Goal: Task Accomplishment & Management: Use online tool/utility

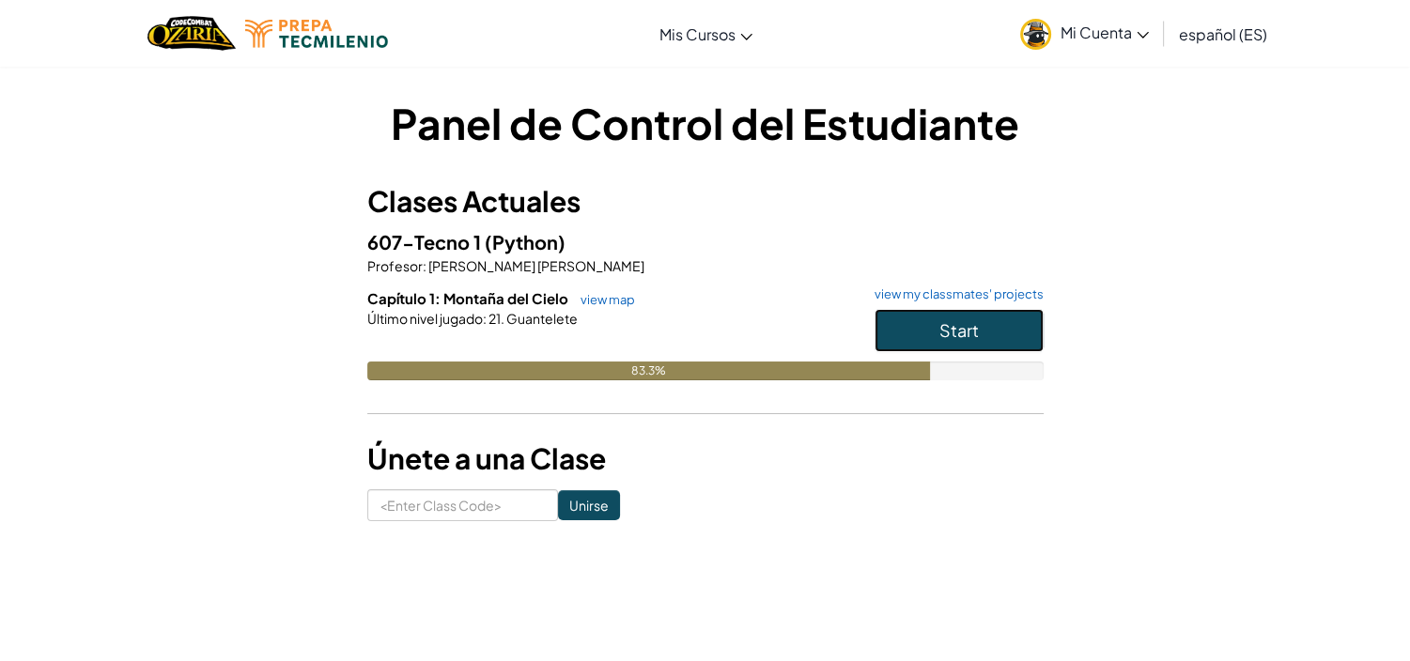
click at [939, 341] on button "Start" at bounding box center [958, 330] width 169 height 43
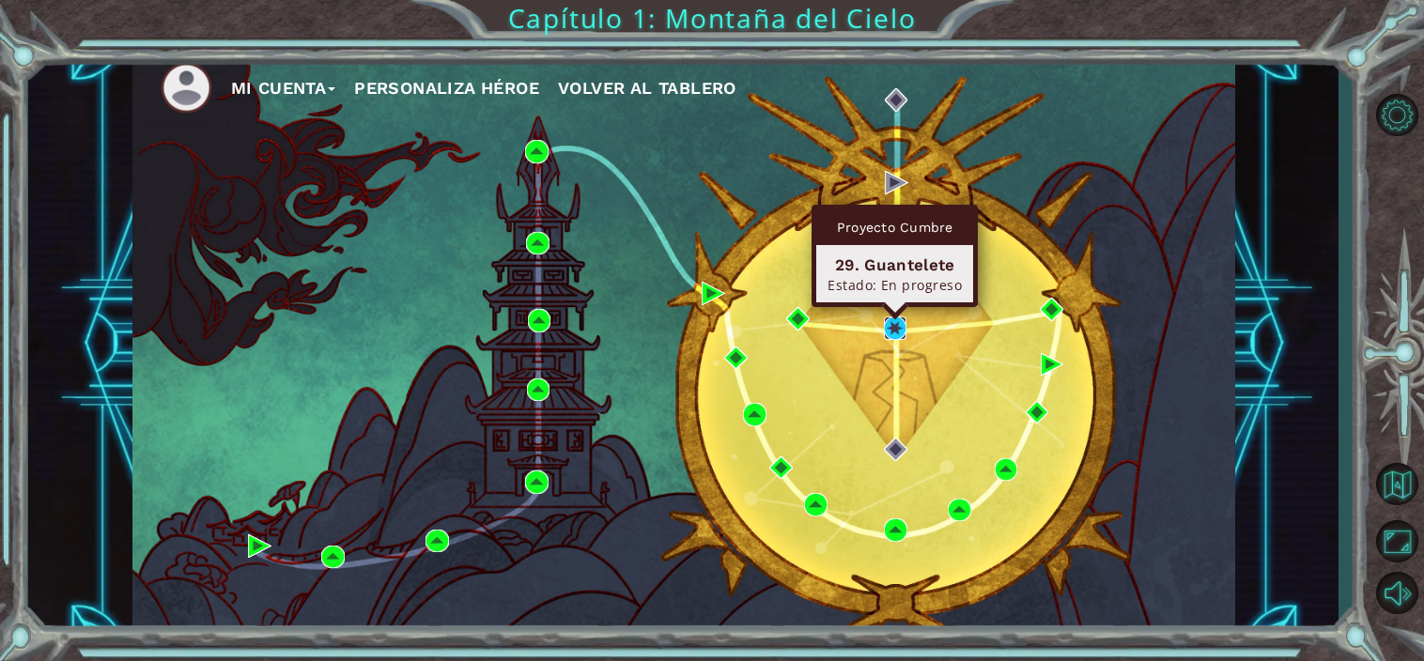
click at [884, 318] on img at bounding box center [895, 327] width 23 height 23
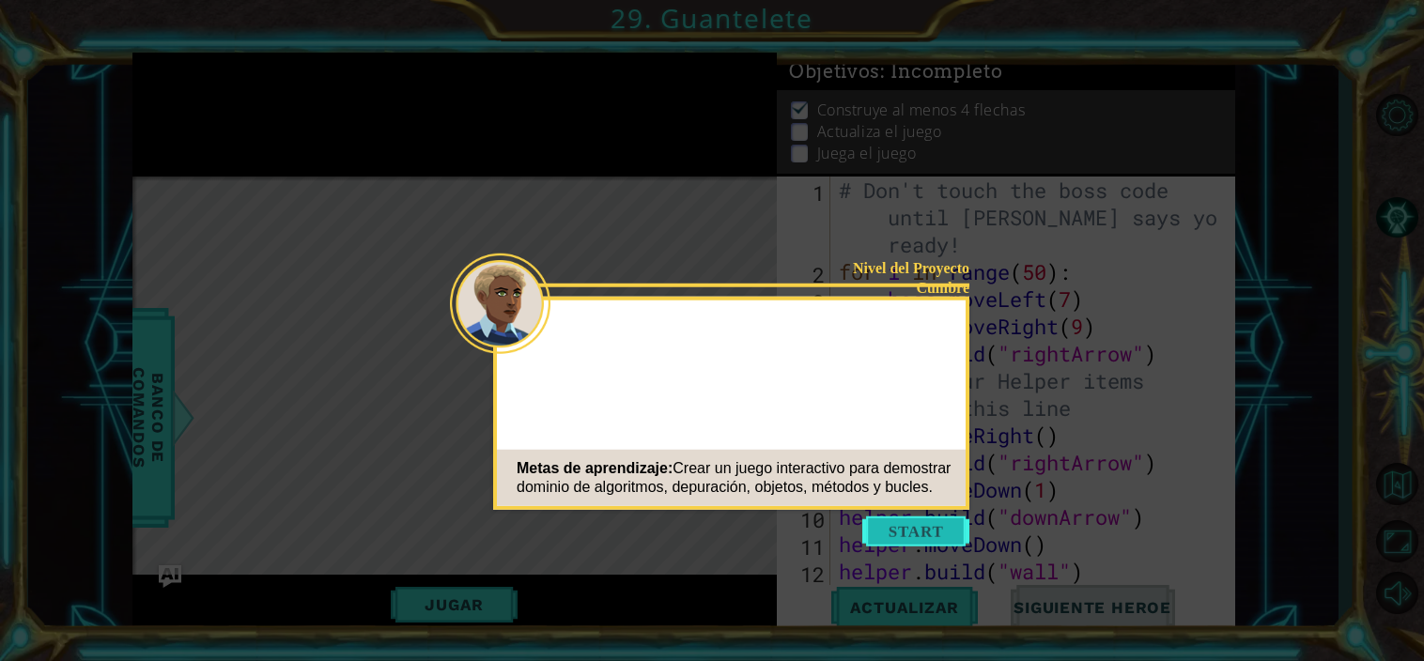
click at [921, 530] on button "Start" at bounding box center [915, 532] width 107 height 30
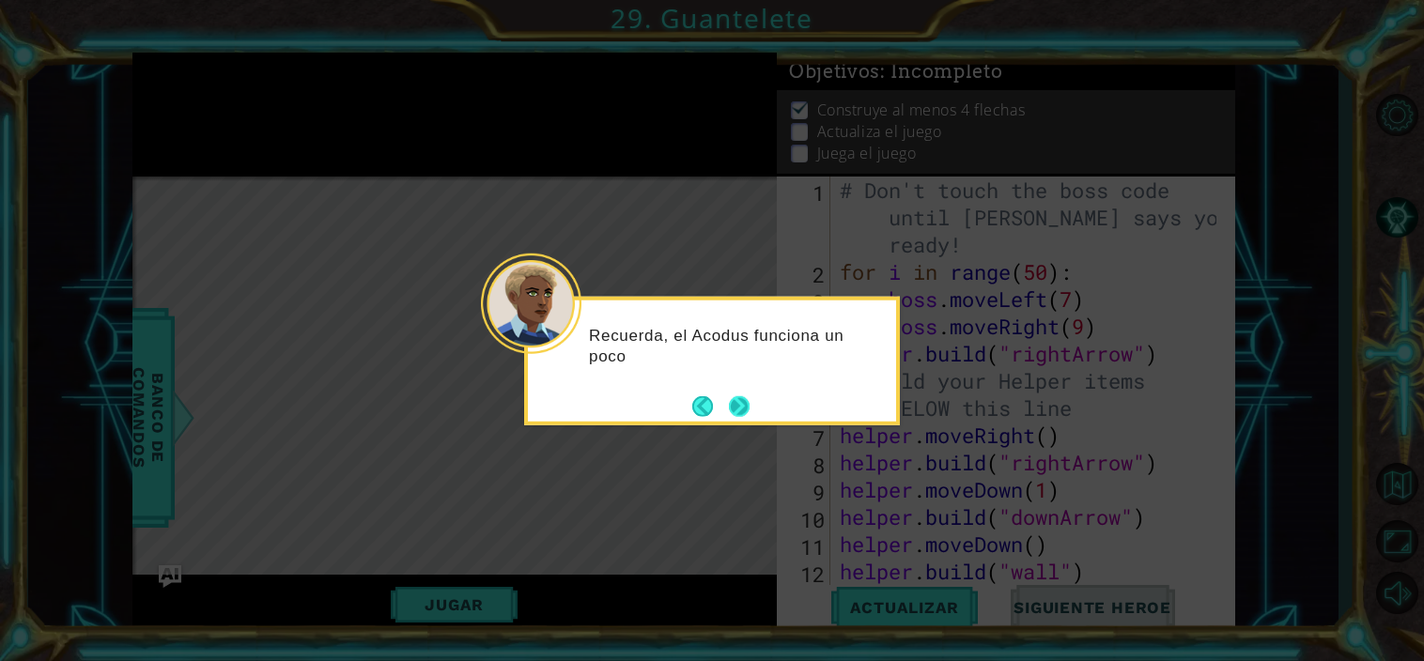
click at [742, 409] on button "Next" at bounding box center [739, 406] width 25 height 25
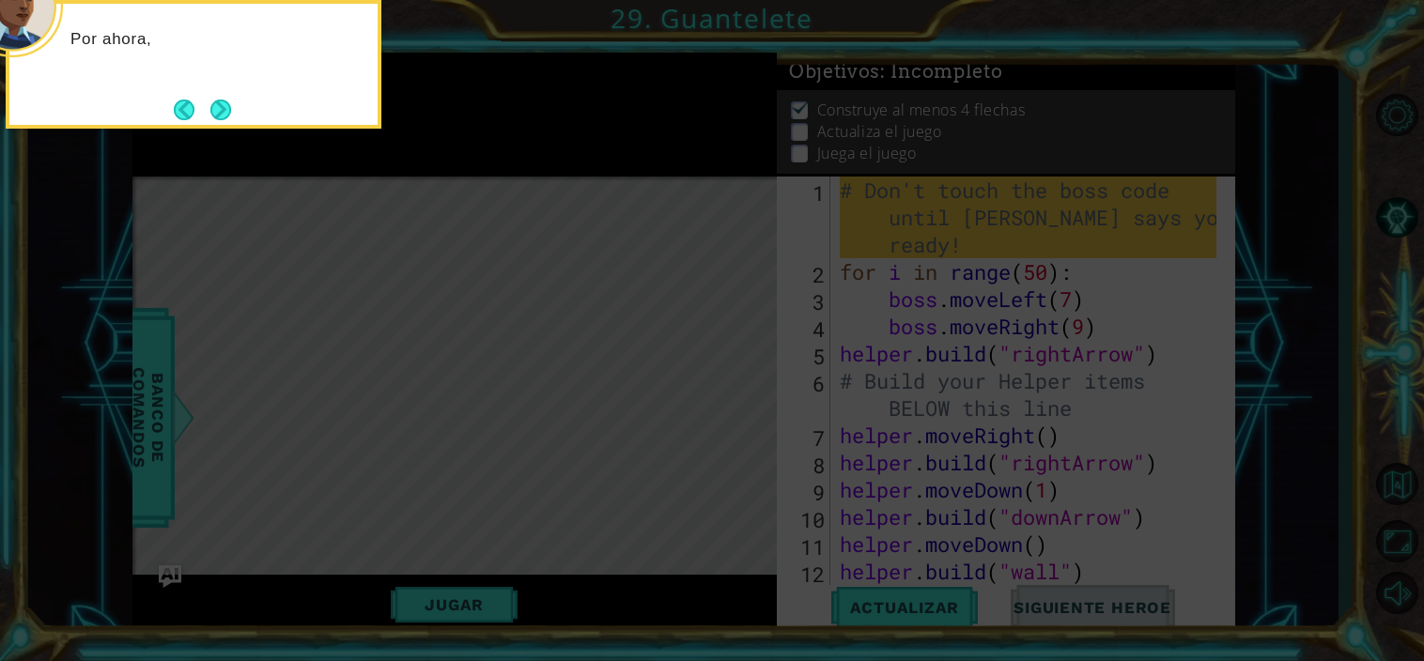
click at [729, 410] on icon at bounding box center [712, 99] width 1424 height 1124
click at [255, 230] on icon at bounding box center [712, 99] width 1424 height 1124
click at [215, 116] on button "Next" at bounding box center [220, 110] width 21 height 21
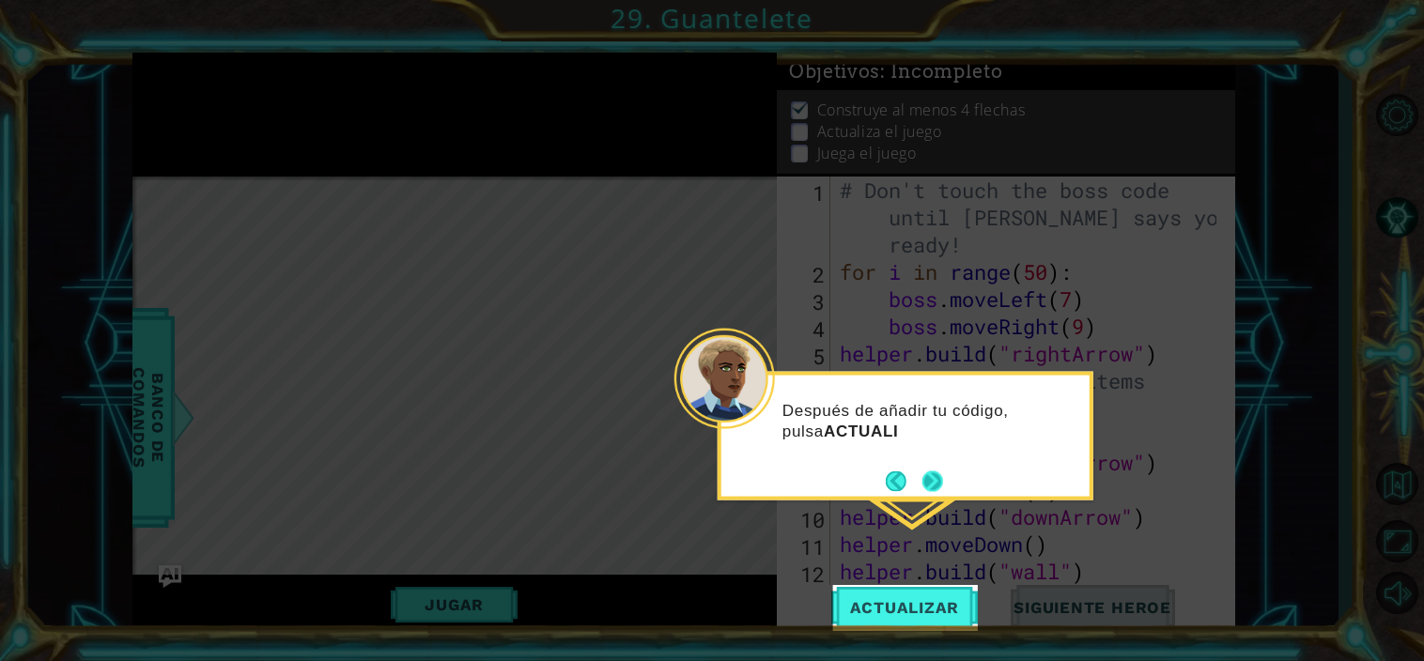
click at [922, 484] on button "Next" at bounding box center [932, 481] width 21 height 21
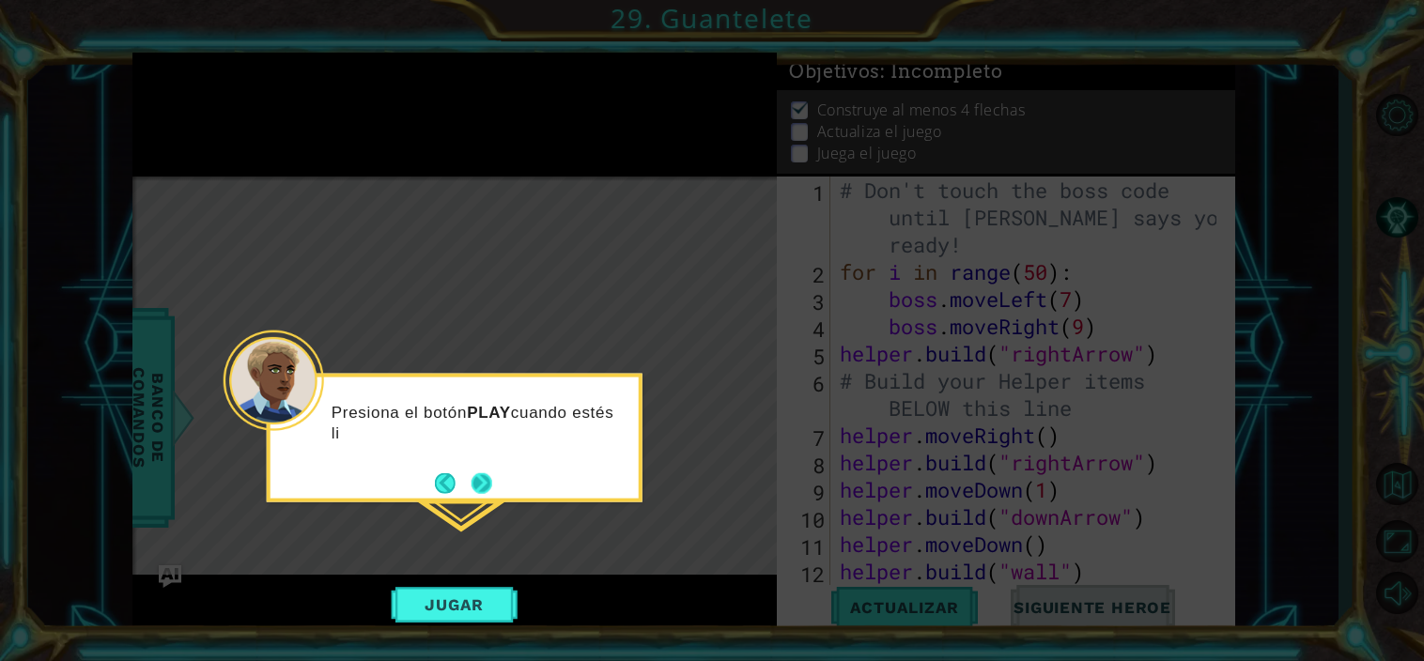
click at [485, 472] on button "Next" at bounding box center [481, 482] width 21 height 21
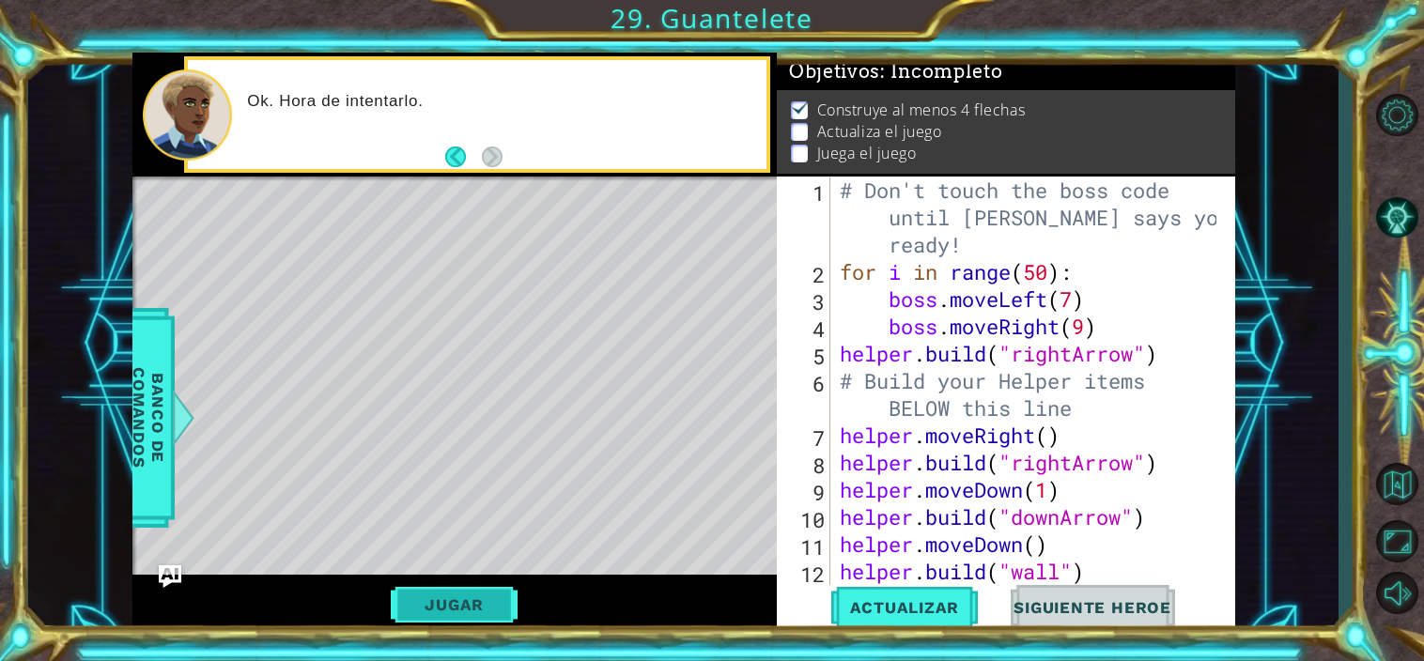
click at [466, 594] on button "Jugar" at bounding box center [454, 605] width 127 height 36
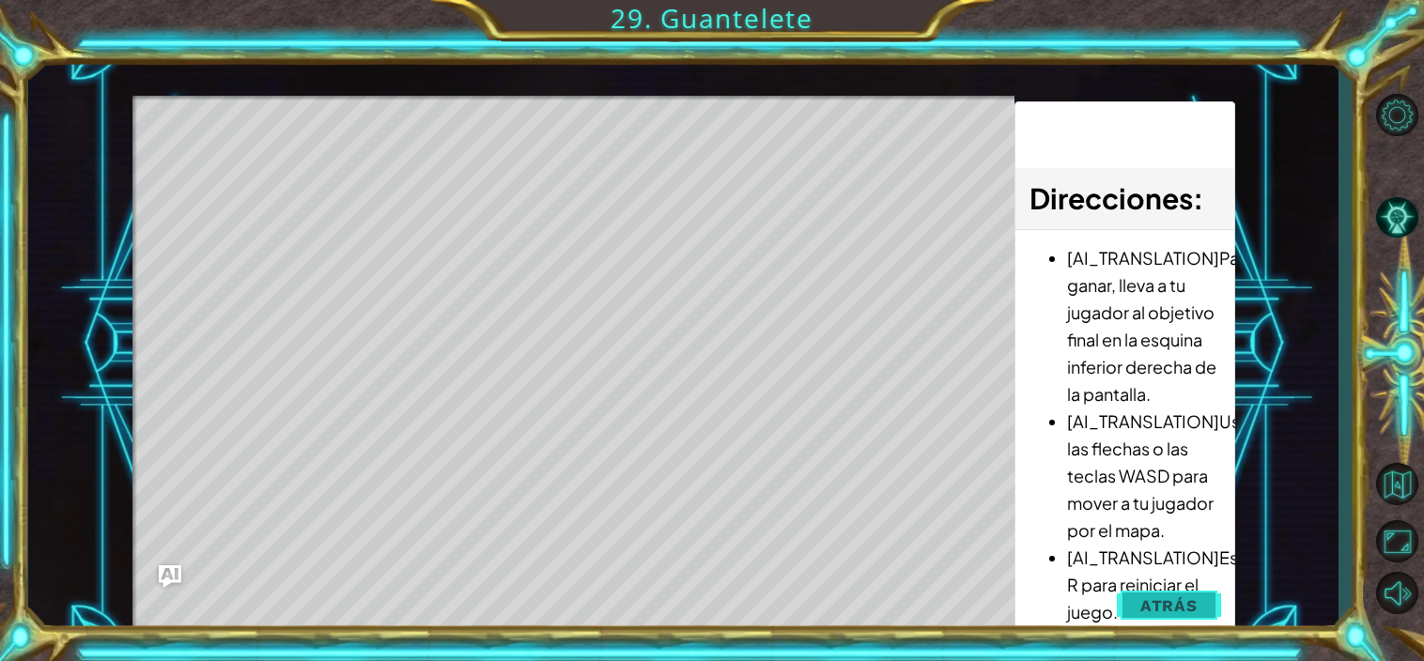
click at [1146, 602] on span "Atrás" at bounding box center [1168, 605] width 57 height 19
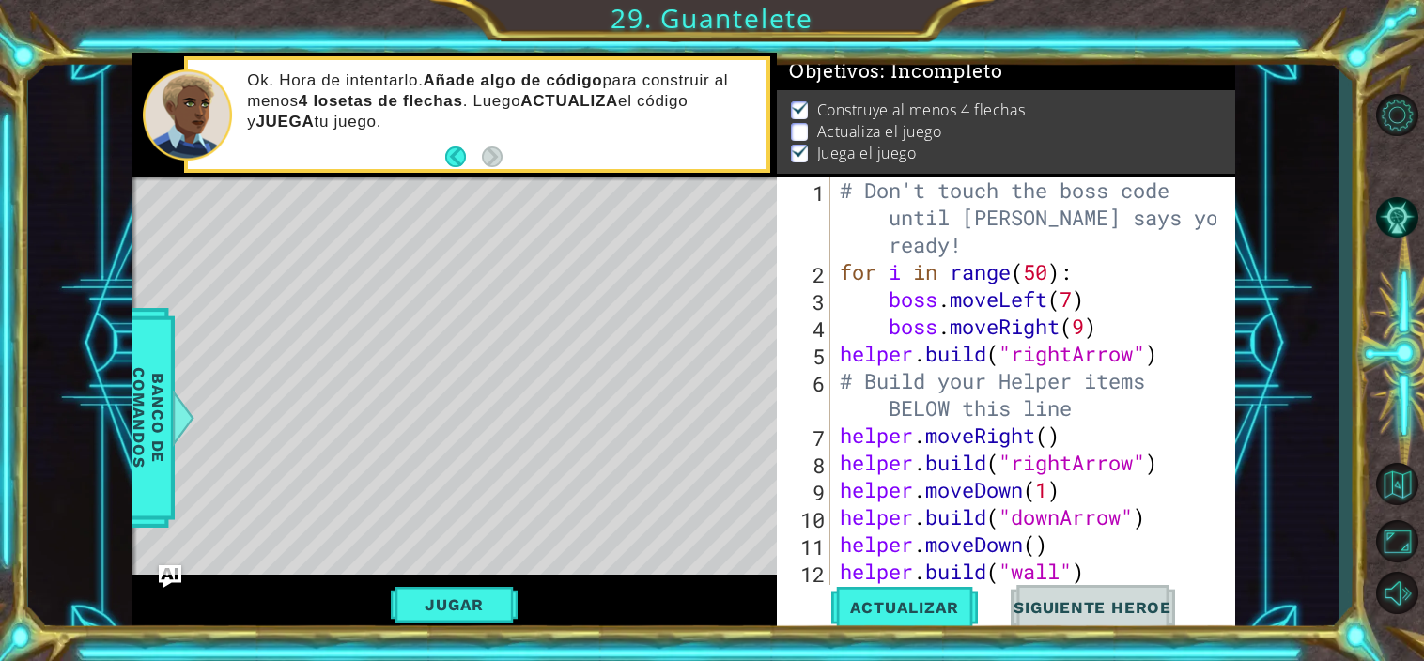
scroll to position [10, 0]
click at [1131, 594] on button "Siguiente Heroe" at bounding box center [1092, 608] width 195 height 46
click at [932, 600] on span "Actualizar" at bounding box center [904, 607] width 147 height 19
click at [1082, 606] on span "Siguiente Heroe" at bounding box center [1092, 607] width 195 height 19
click at [1054, 275] on div "# Don't touch the boss code until [PERSON_NAME] says you're ready! for i in ran…" at bounding box center [1031, 435] width 390 height 517
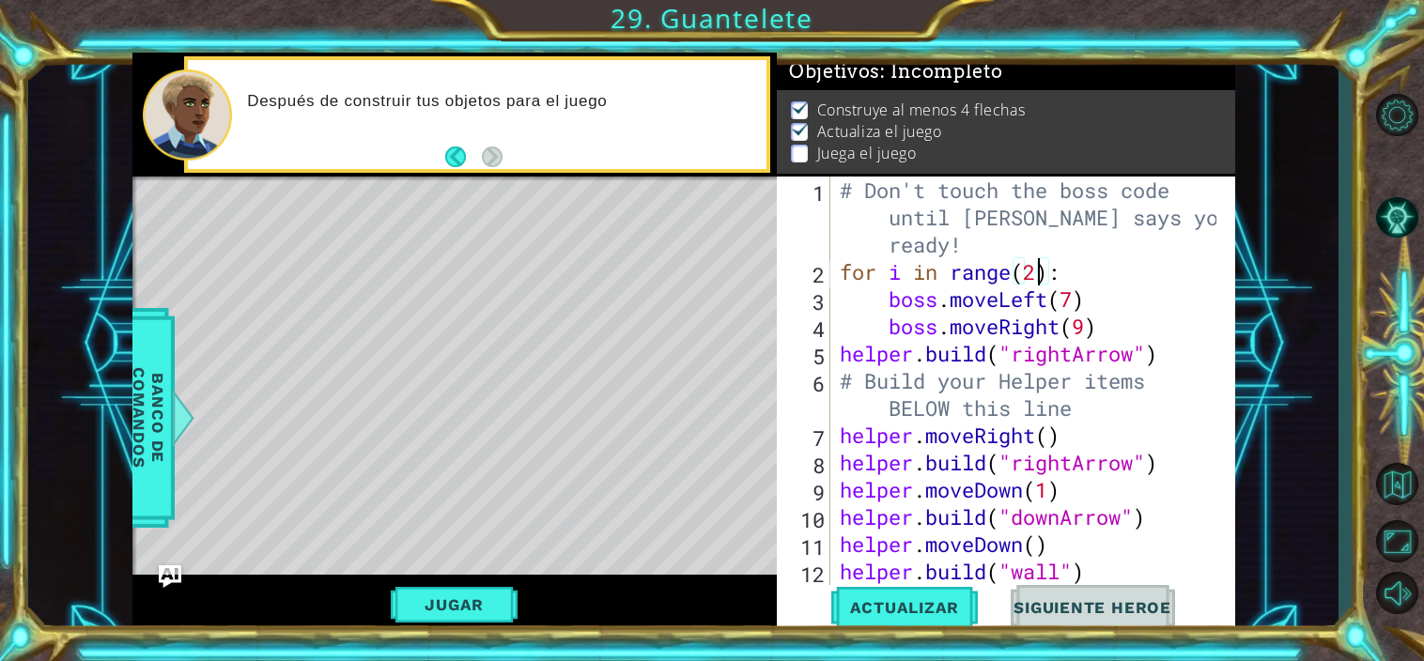
scroll to position [0, 8]
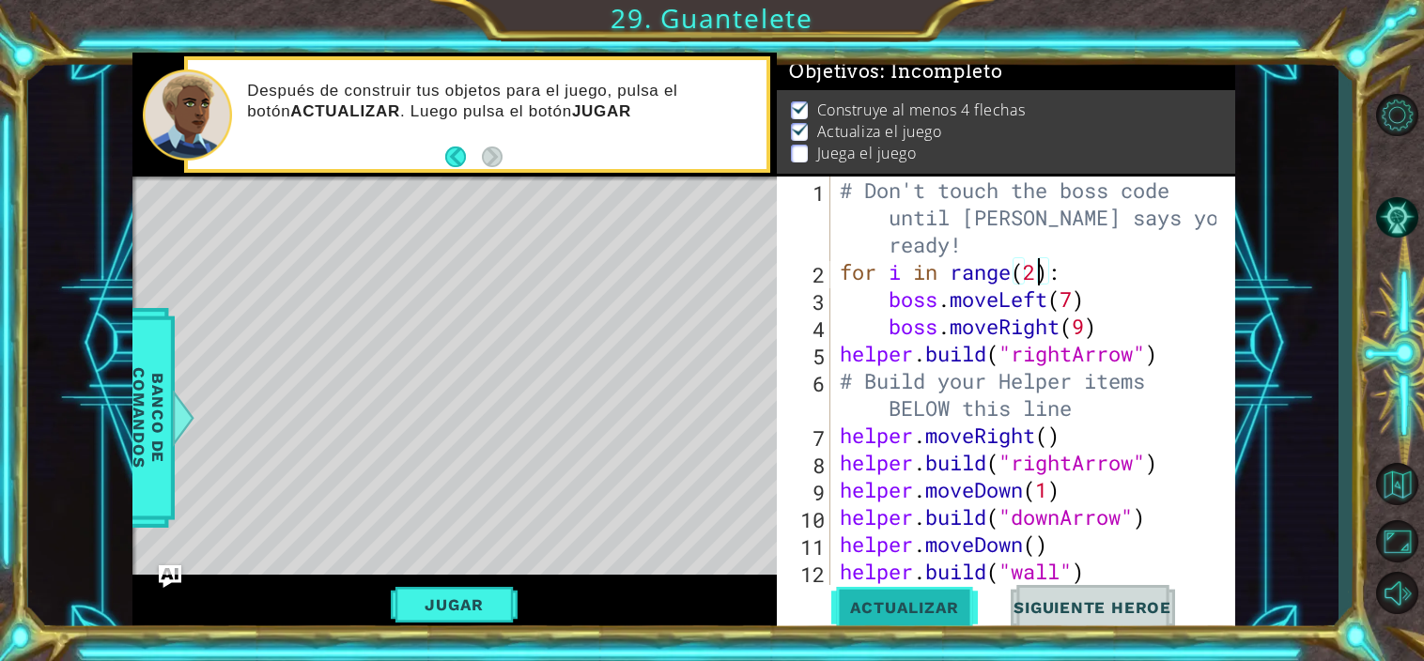
type textarea "for i in range(2):"
click at [907, 606] on span "Actualizar" at bounding box center [904, 607] width 147 height 19
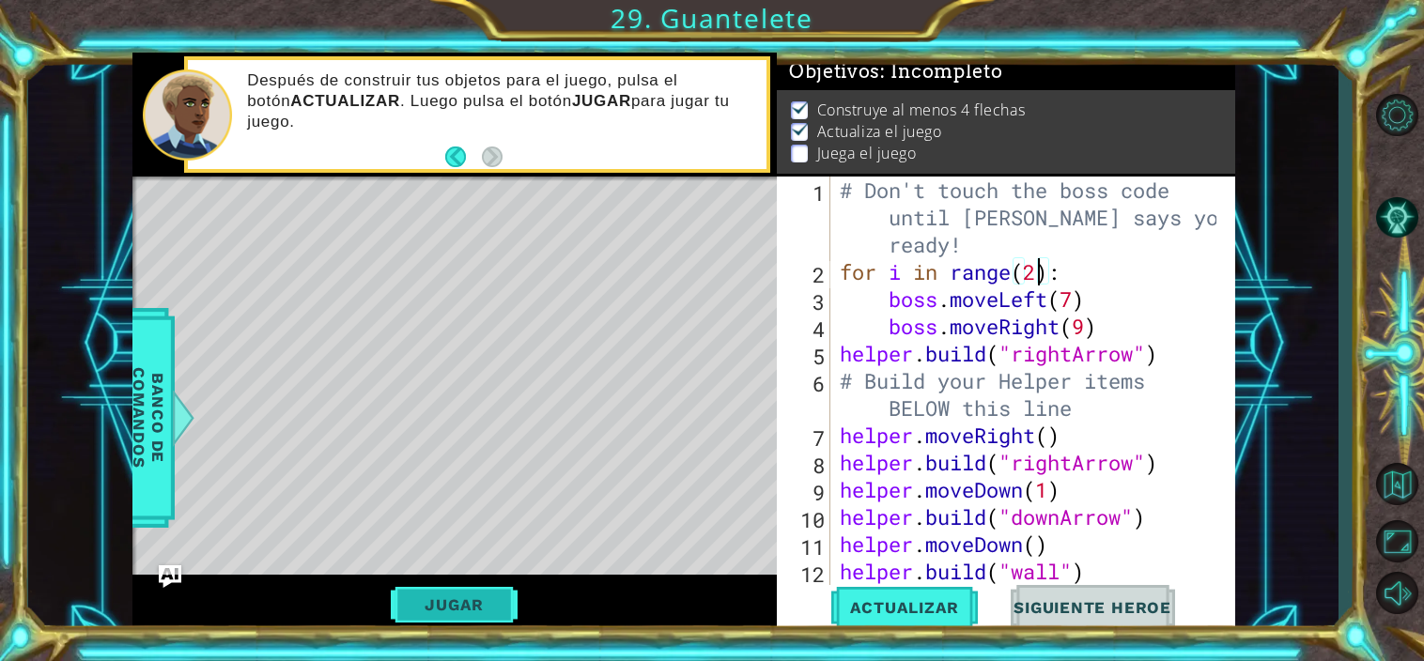
click at [496, 598] on button "Jugar" at bounding box center [454, 605] width 127 height 36
click at [496, 598] on div "helper methods moveLeft(steps) moveRight(steps) moveUp(steps) moveDown(steps) b…" at bounding box center [683, 344] width 1103 height 582
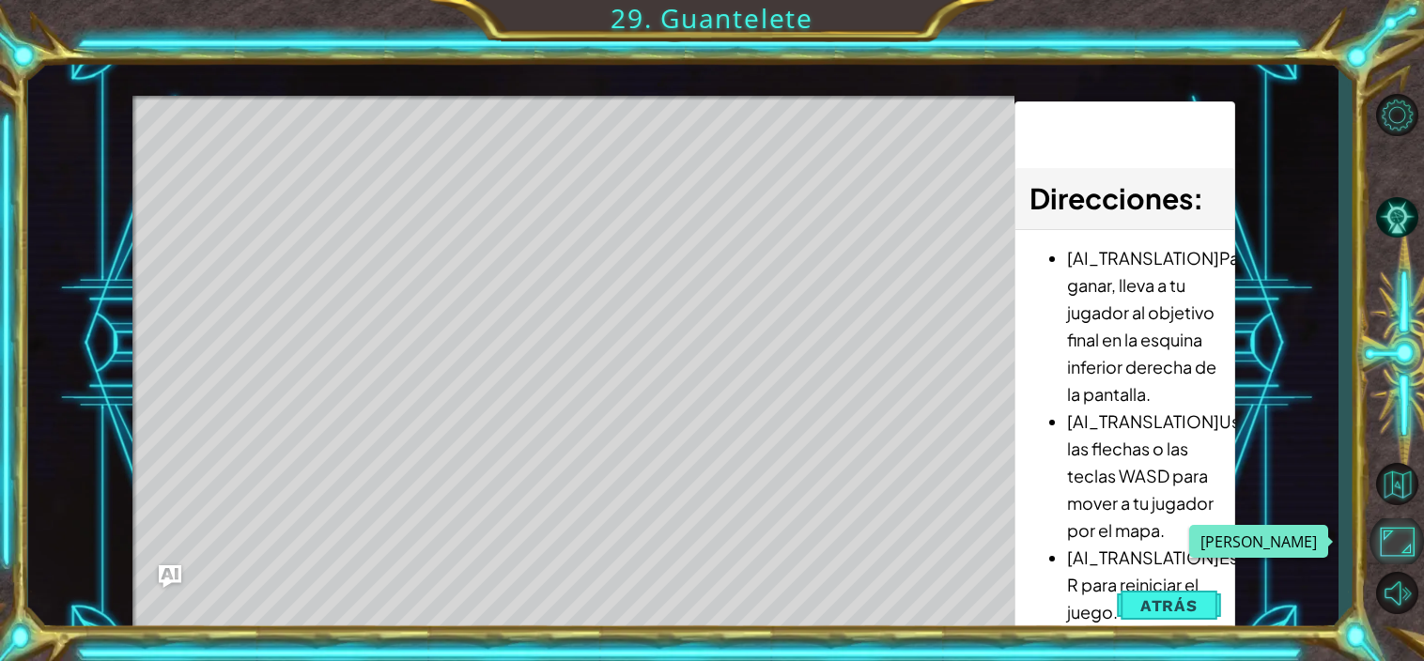
click at [1408, 543] on button "Maximizar Navegador" at bounding box center [1396, 541] width 54 height 46
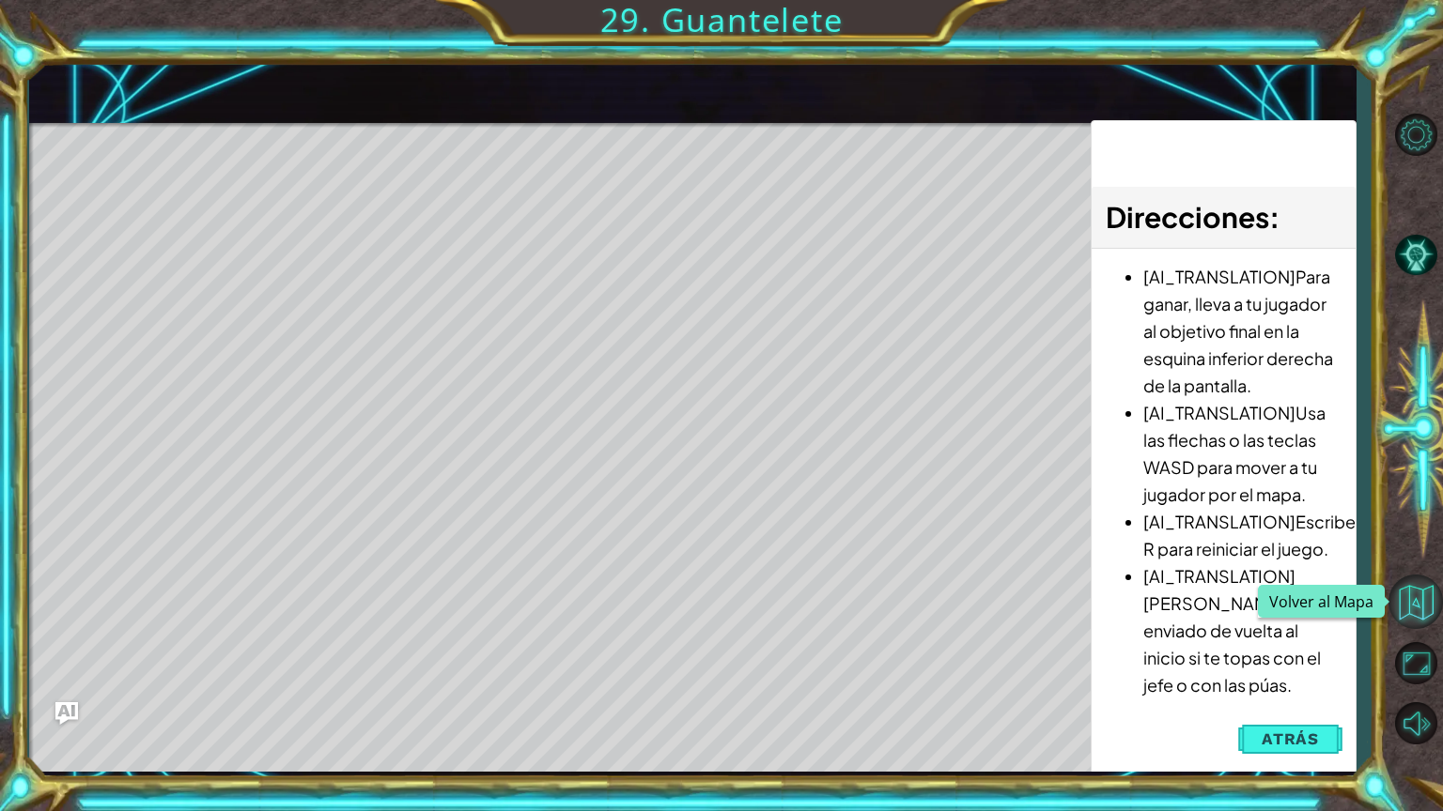
click at [1409, 612] on button "Volver al Mapa" at bounding box center [1415, 602] width 54 height 54
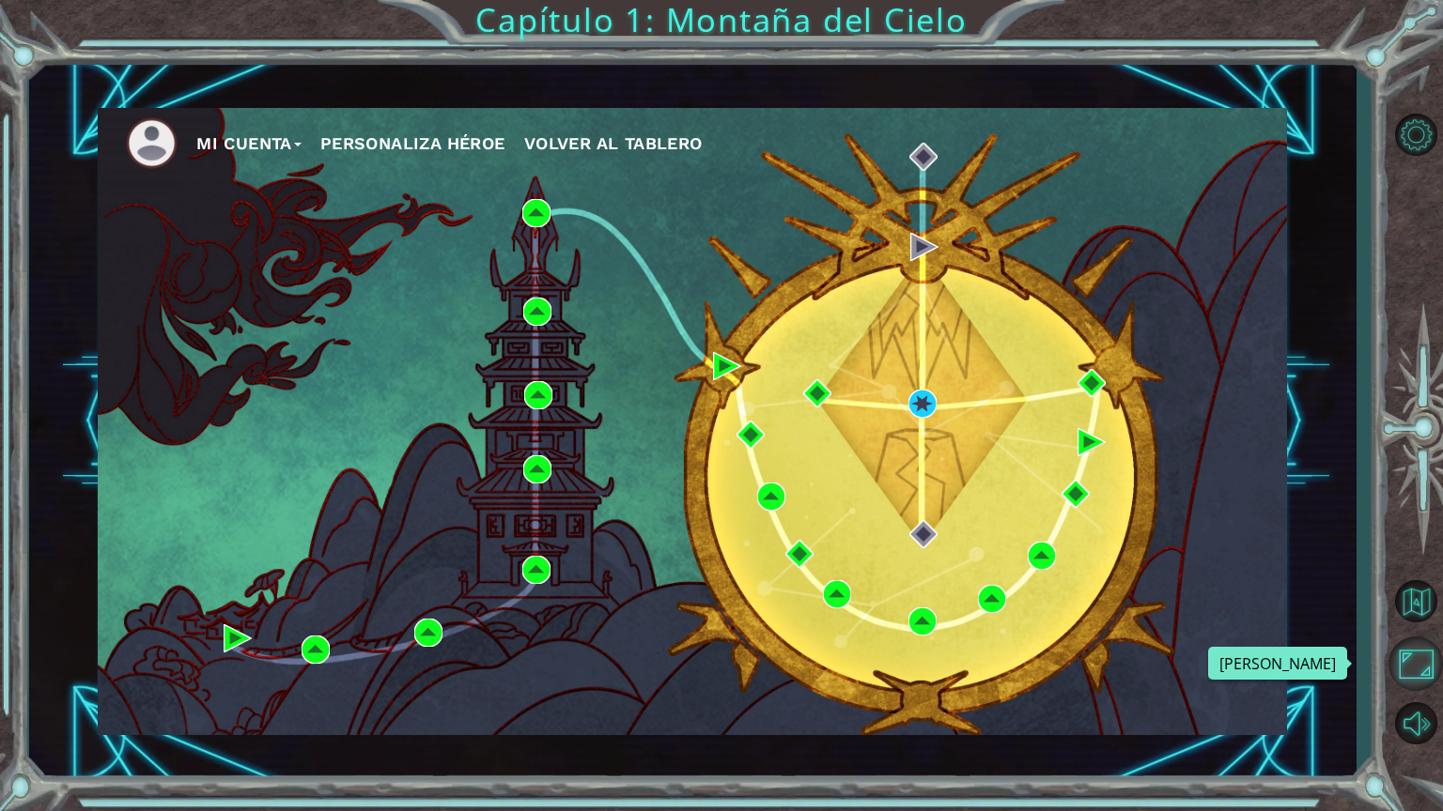
click at [1409, 659] on button "Maximizar Navegador" at bounding box center [1415, 664] width 54 height 54
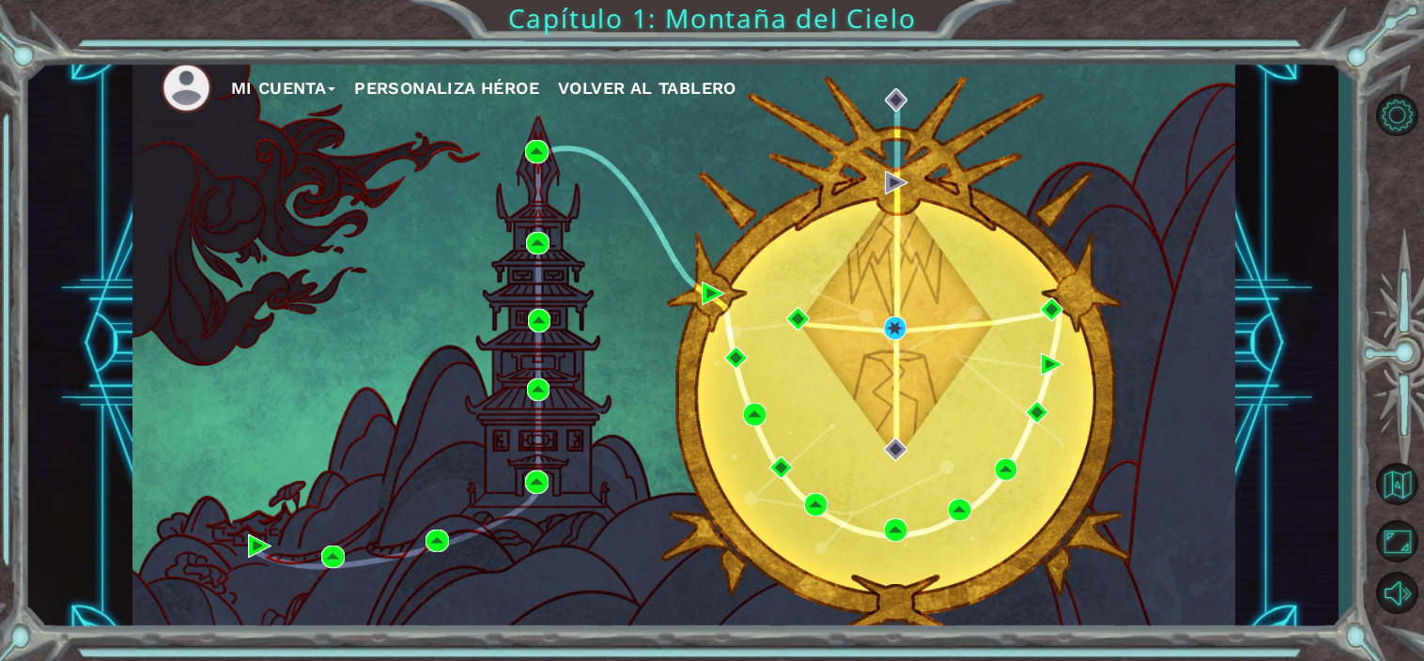
click at [784, 316] on div "Mi Cuenta Personaliza Héroe Volver al Tablero" at bounding box center [683, 344] width 1103 height 582
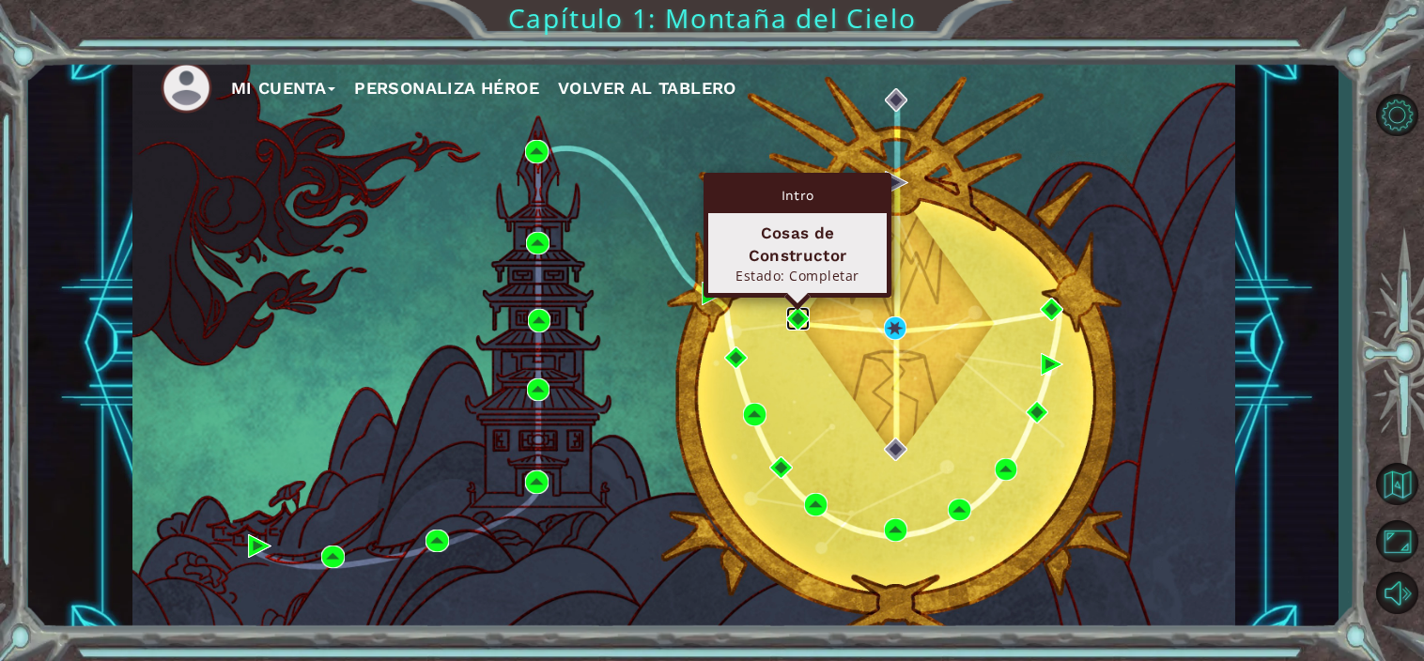
click at [804, 316] on img at bounding box center [797, 318] width 23 height 23
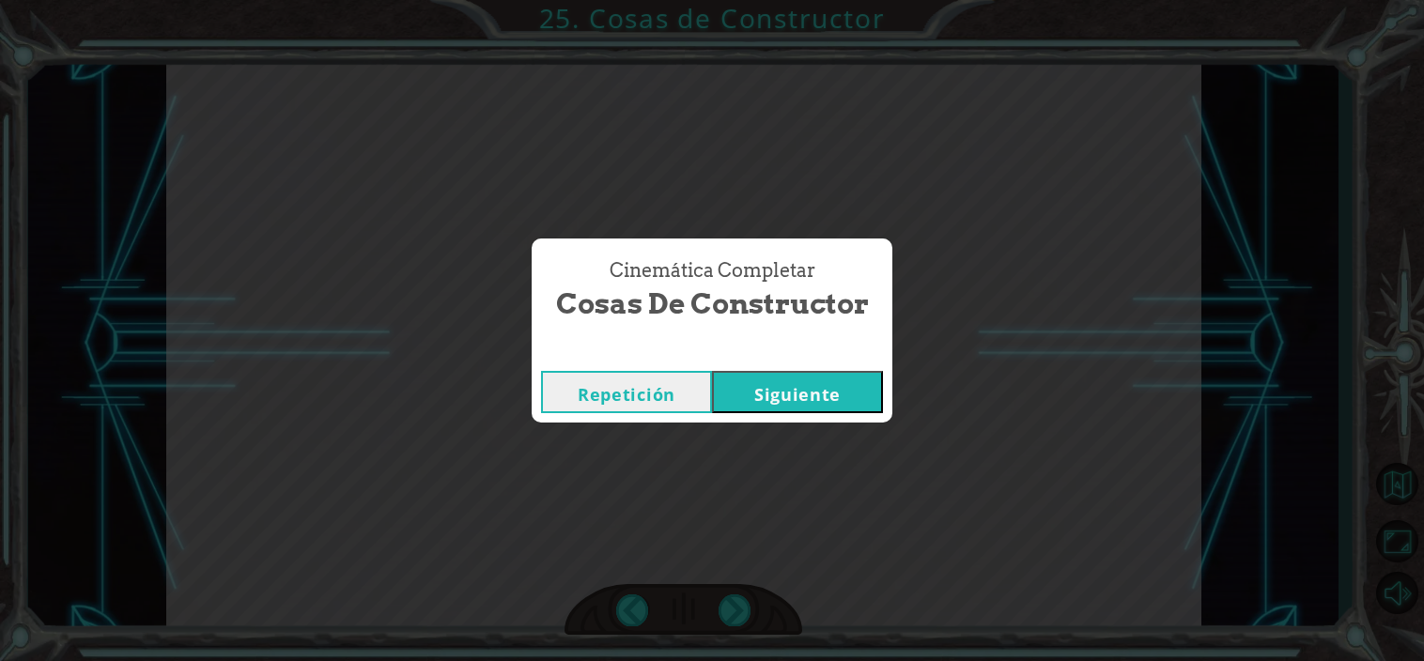
click at [791, 394] on button "Siguiente" at bounding box center [797, 392] width 171 height 42
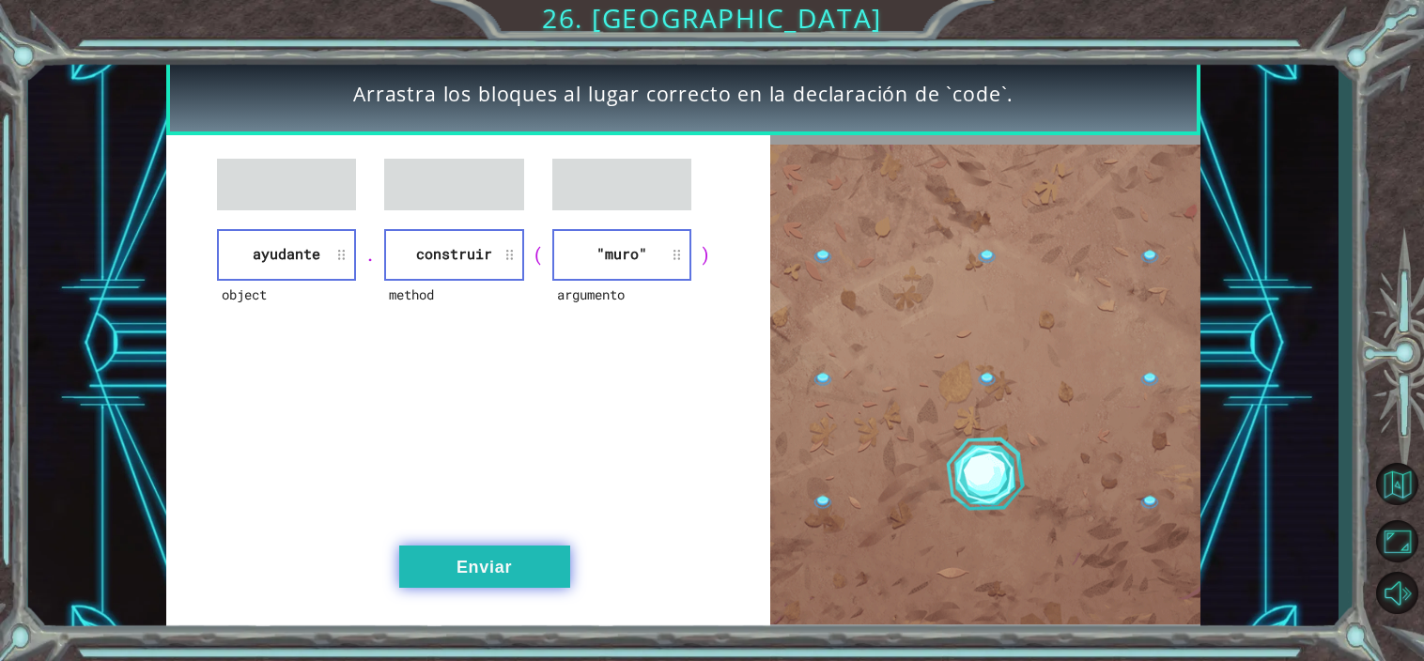
click at [505, 579] on button "Enviar" at bounding box center [484, 567] width 171 height 42
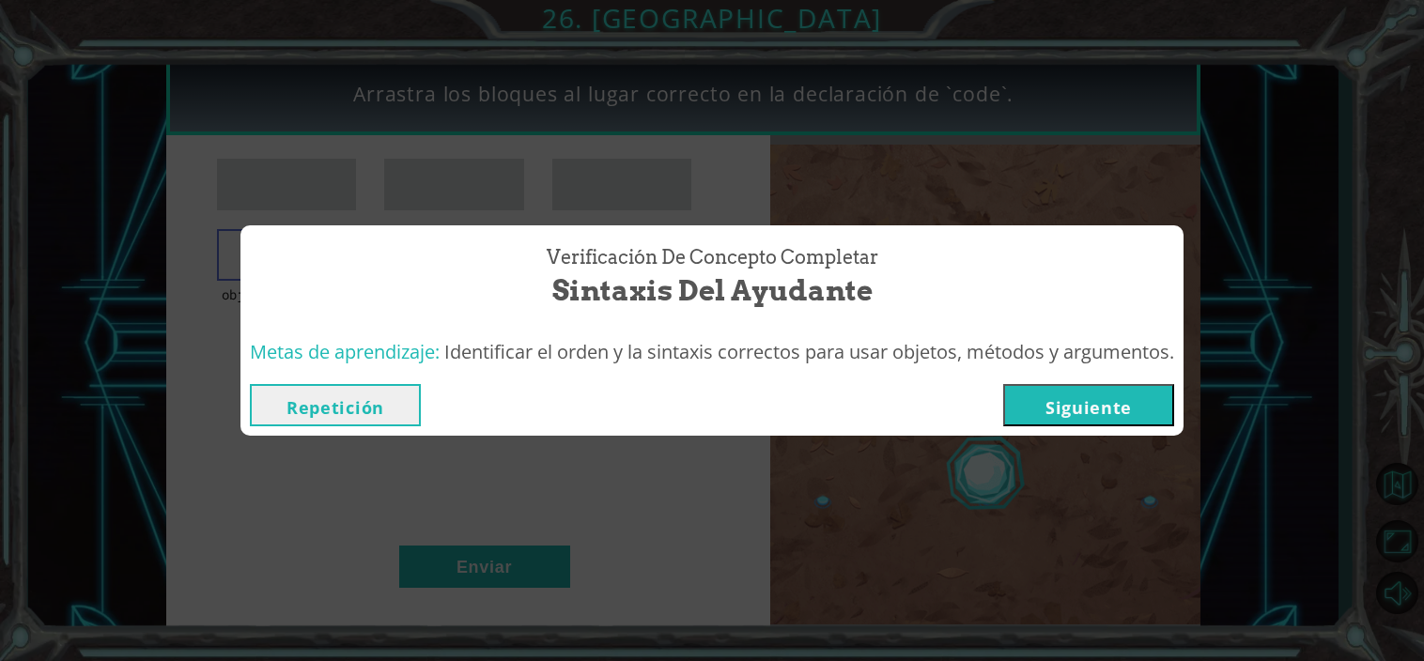
click at [1090, 386] on button "Siguiente" at bounding box center [1088, 405] width 171 height 42
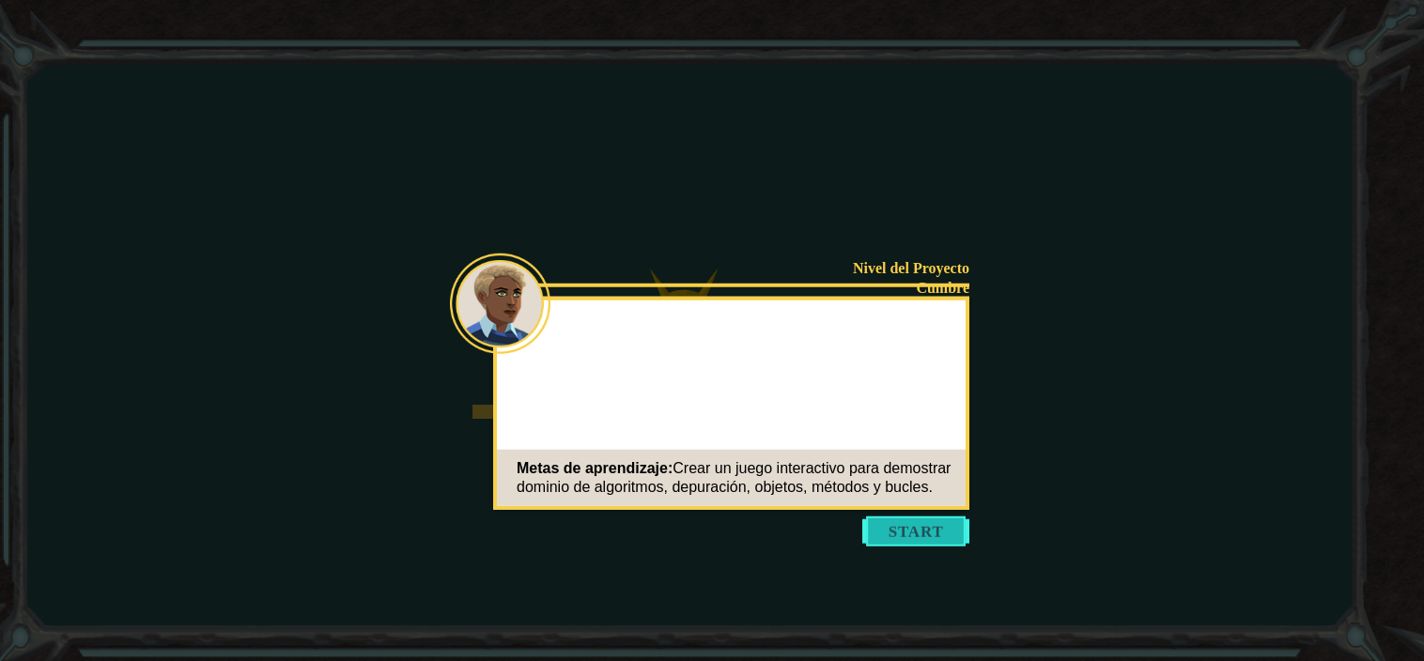
click at [906, 538] on button "Start" at bounding box center [915, 532] width 107 height 30
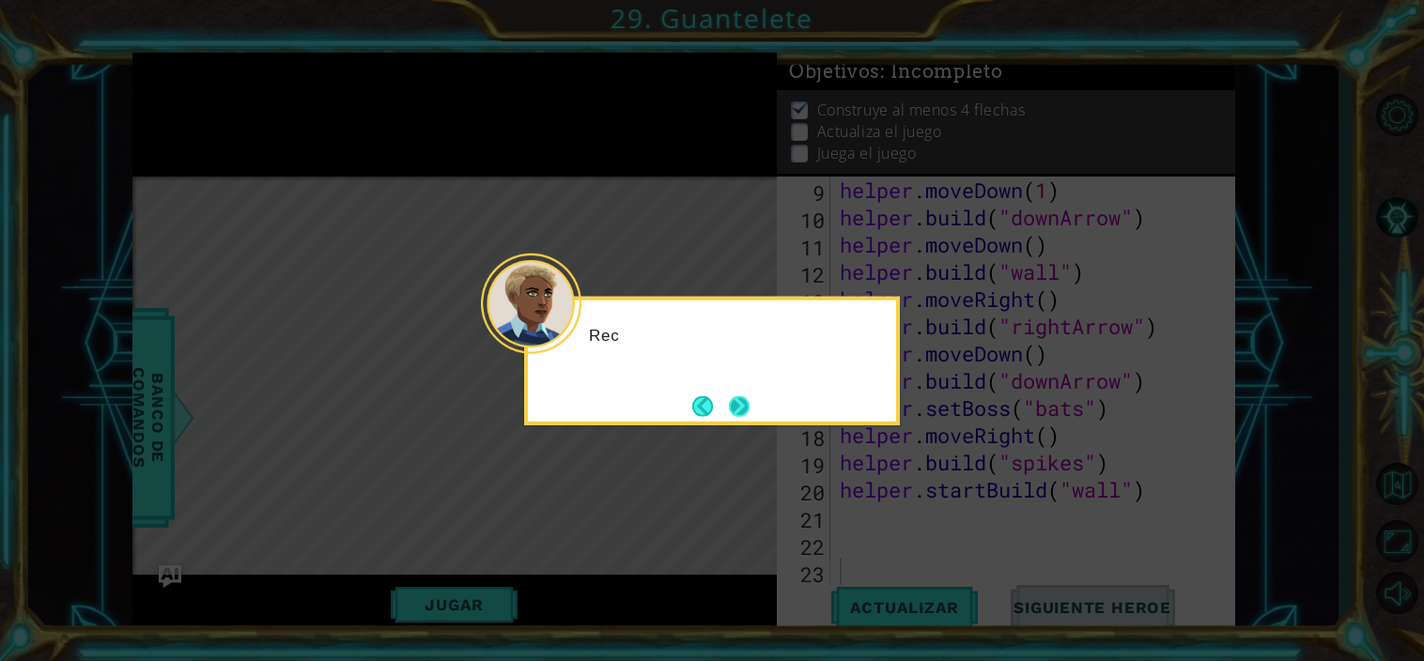
scroll to position [300, 0]
click at [748, 406] on button "Next" at bounding box center [740, 406] width 22 height 22
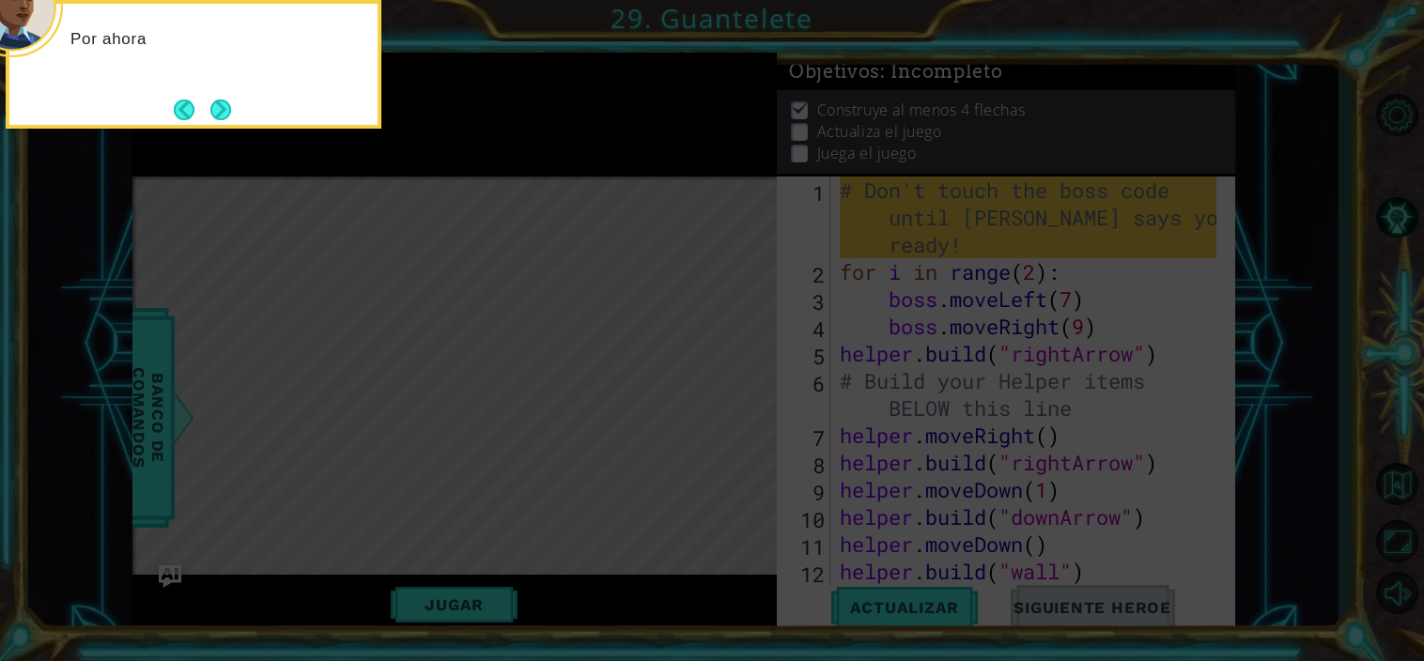
click at [725, 420] on icon at bounding box center [712, 99] width 1424 height 1124
click at [202, 96] on footer at bounding box center [202, 110] width 57 height 28
click at [215, 107] on button "Next" at bounding box center [220, 110] width 22 height 22
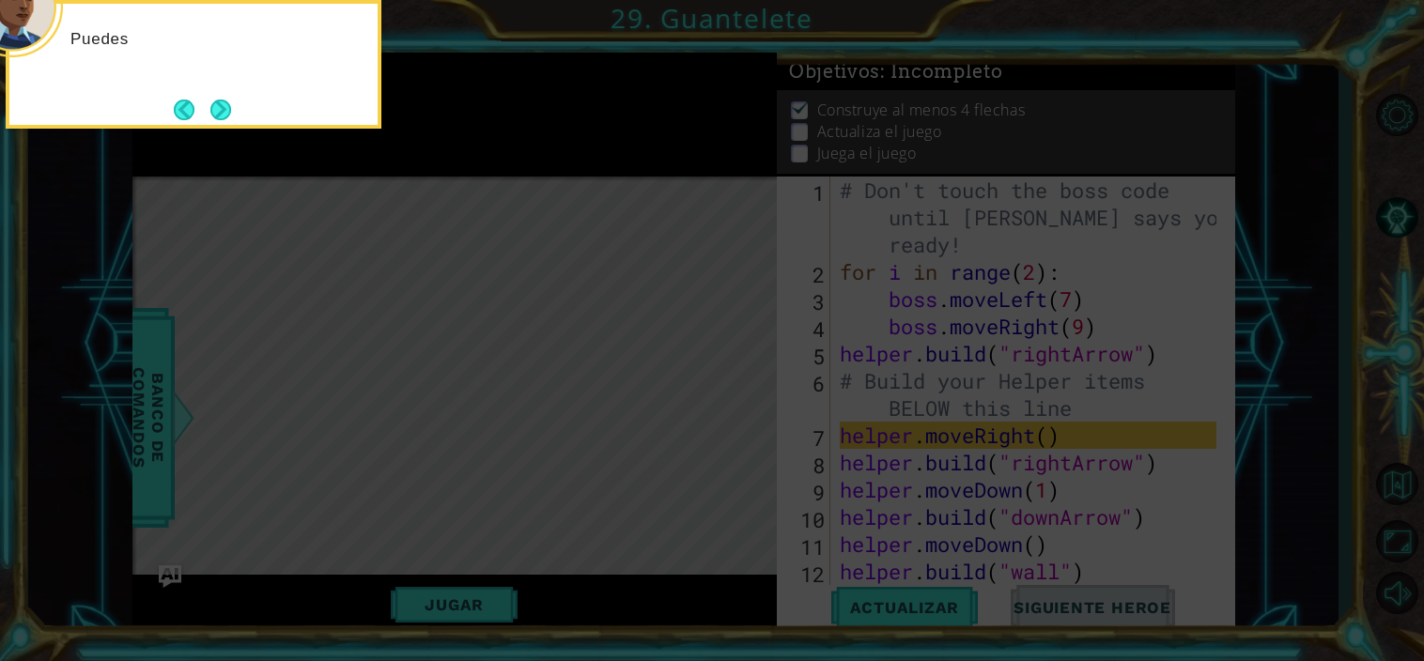
click at [227, 116] on button "Next" at bounding box center [220, 110] width 21 height 21
click at [227, 116] on icon at bounding box center [712, 99] width 1424 height 1124
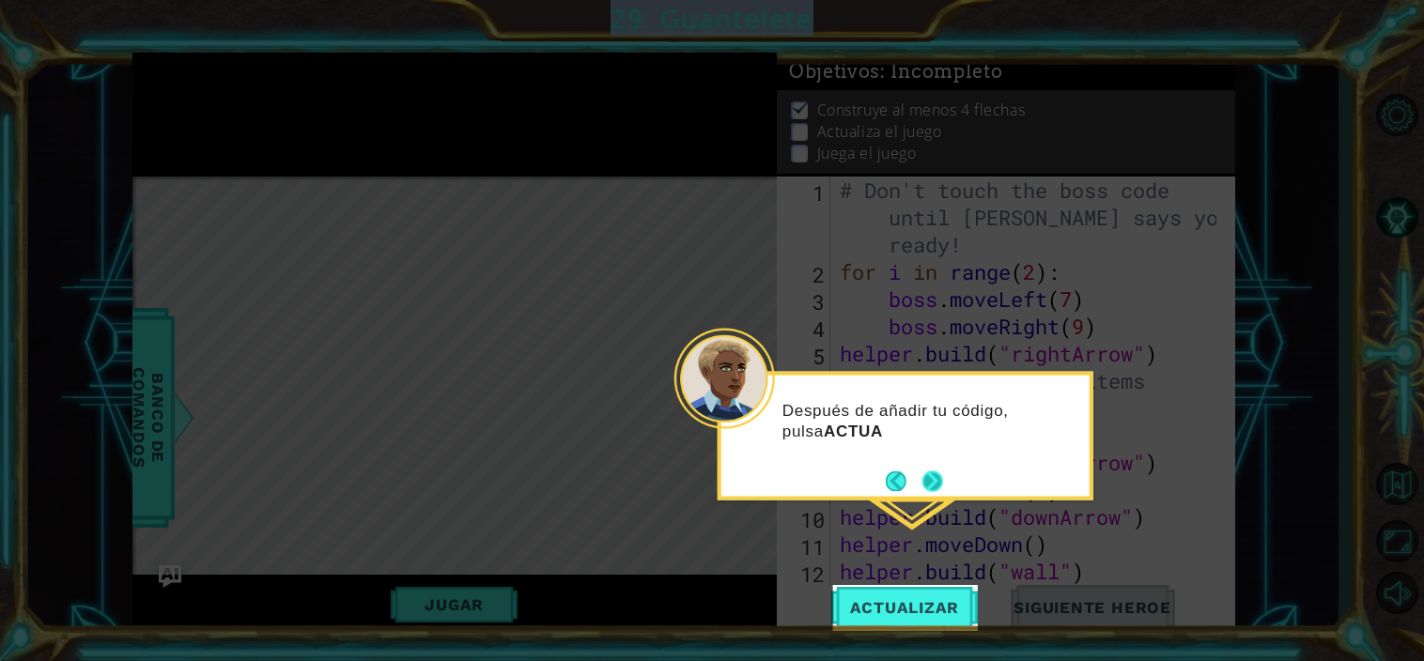
click at [925, 471] on button "Next" at bounding box center [932, 481] width 21 height 21
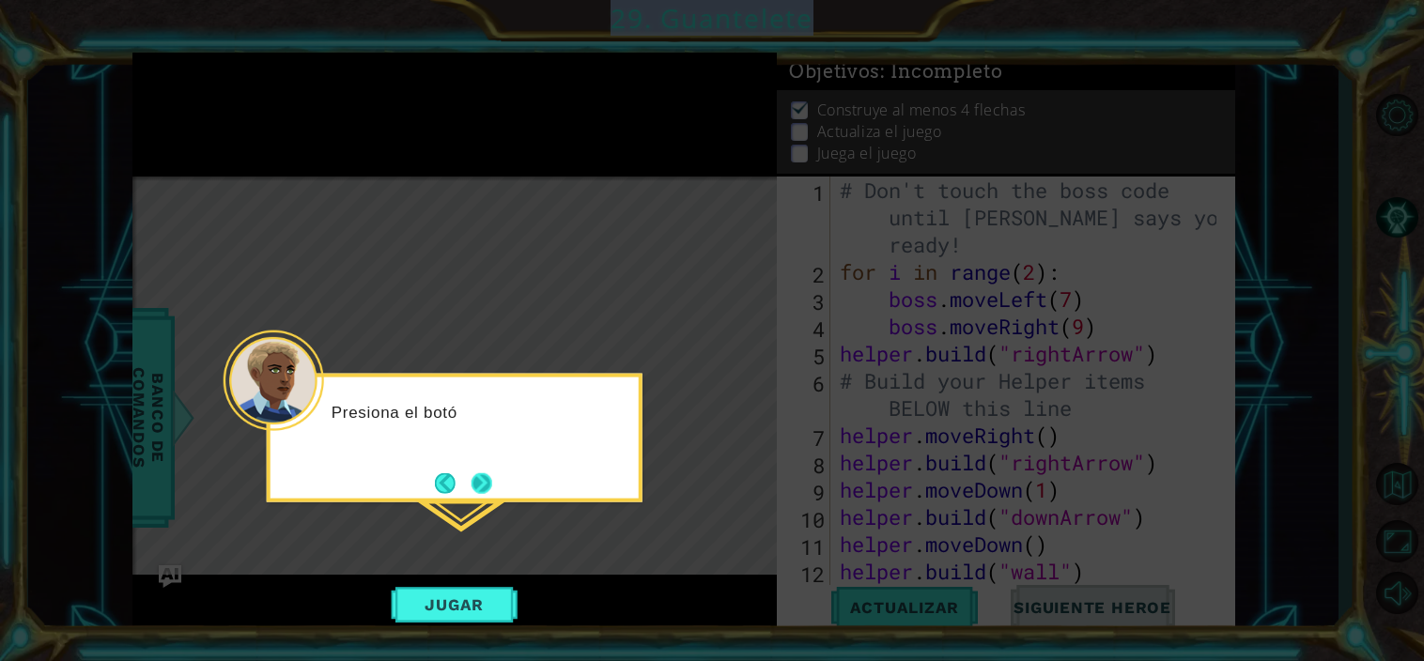
click at [484, 478] on button "Next" at bounding box center [481, 482] width 21 height 21
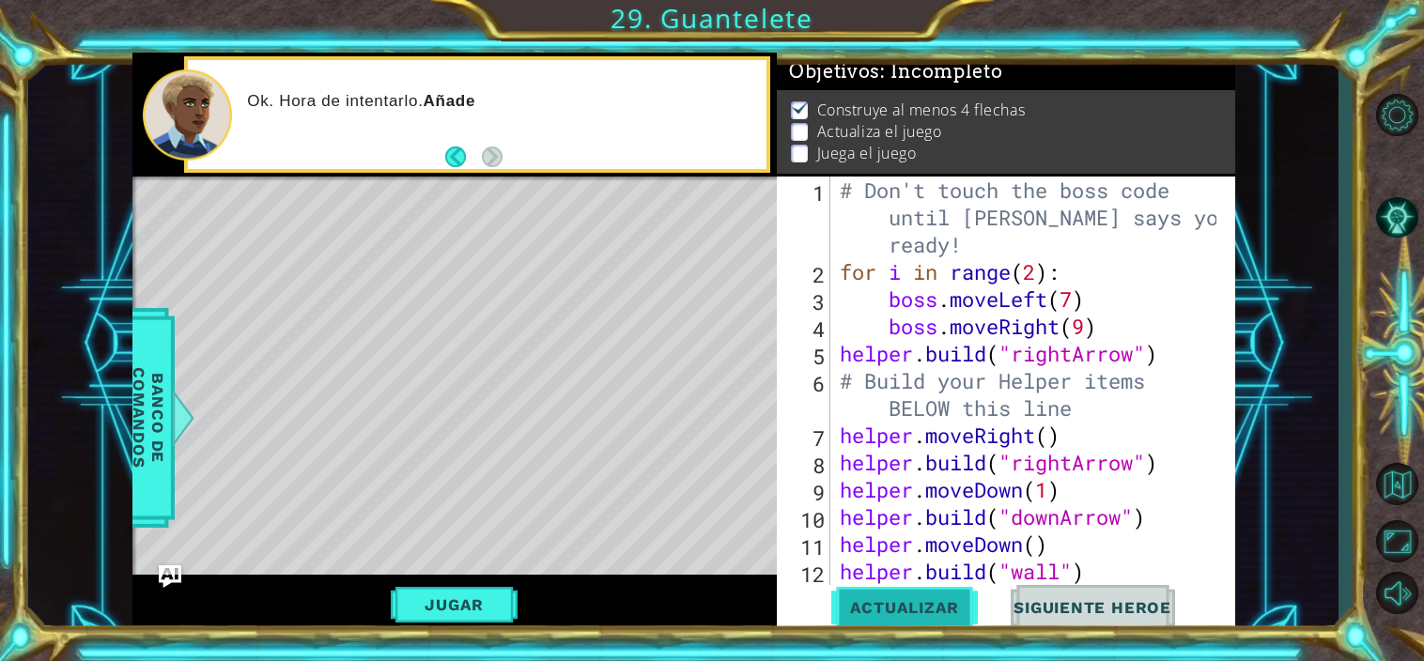
click at [870, 614] on span "Actualizar" at bounding box center [904, 607] width 147 height 19
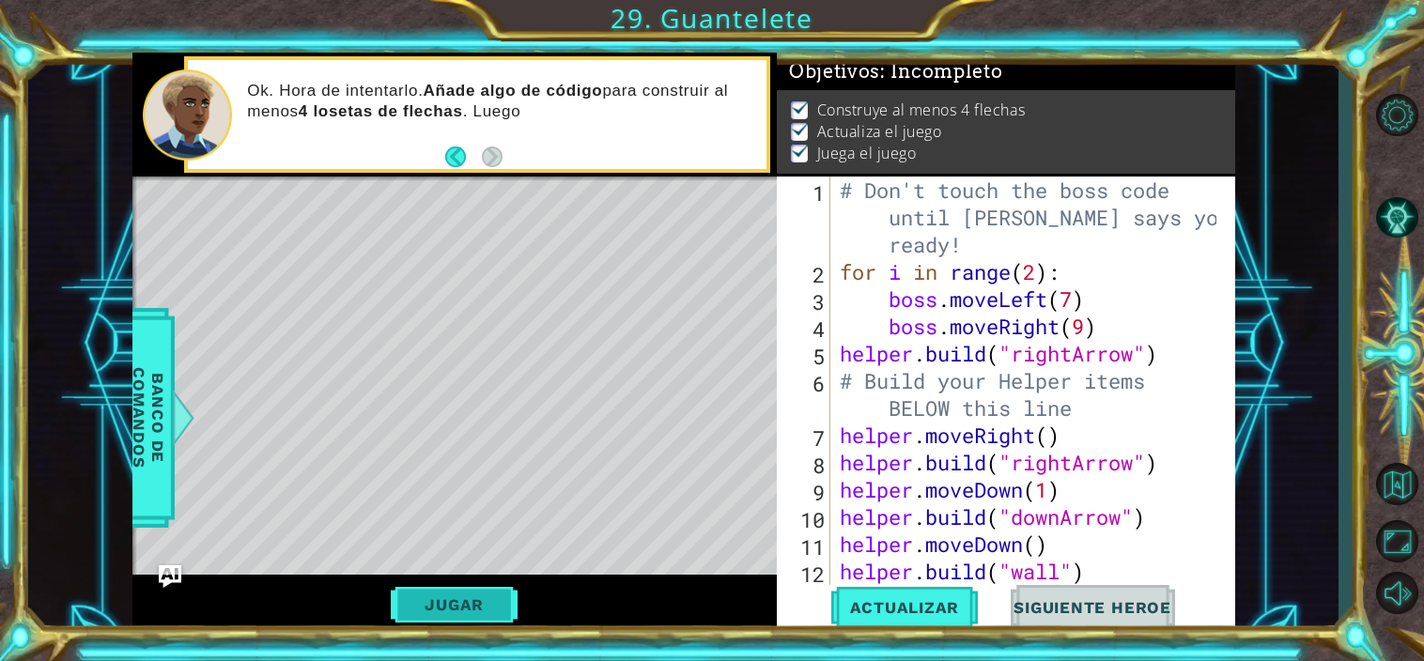
click at [471, 598] on button "Jugar" at bounding box center [454, 605] width 127 height 36
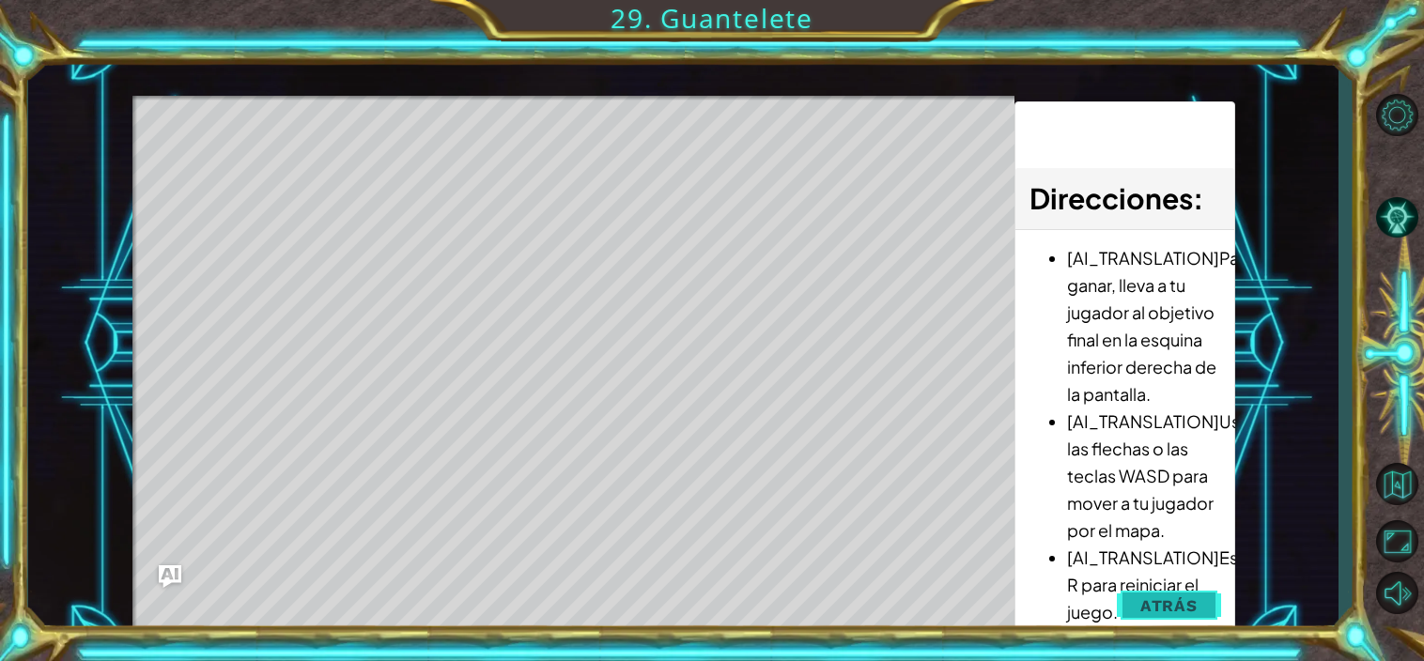
click at [1206, 593] on button "Atrás" at bounding box center [1169, 606] width 104 height 38
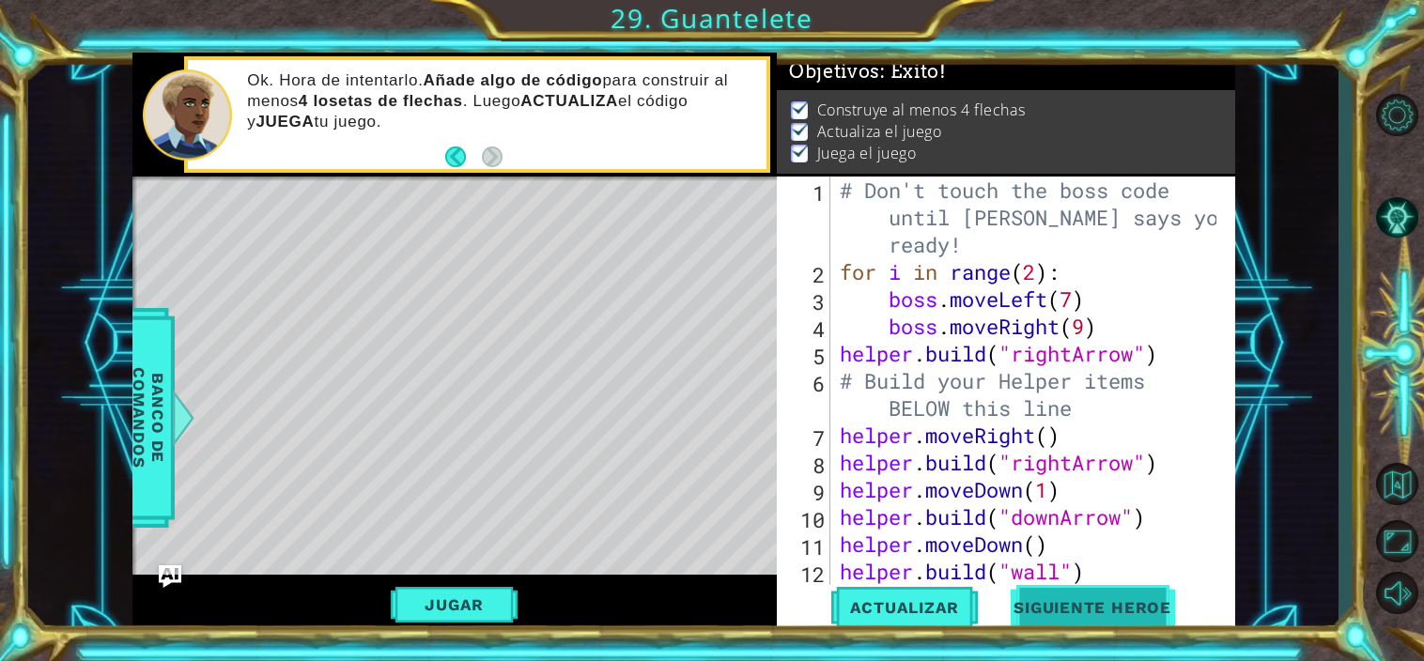
click at [1050, 614] on span "Siguiente Heroe" at bounding box center [1092, 612] width 195 height 19
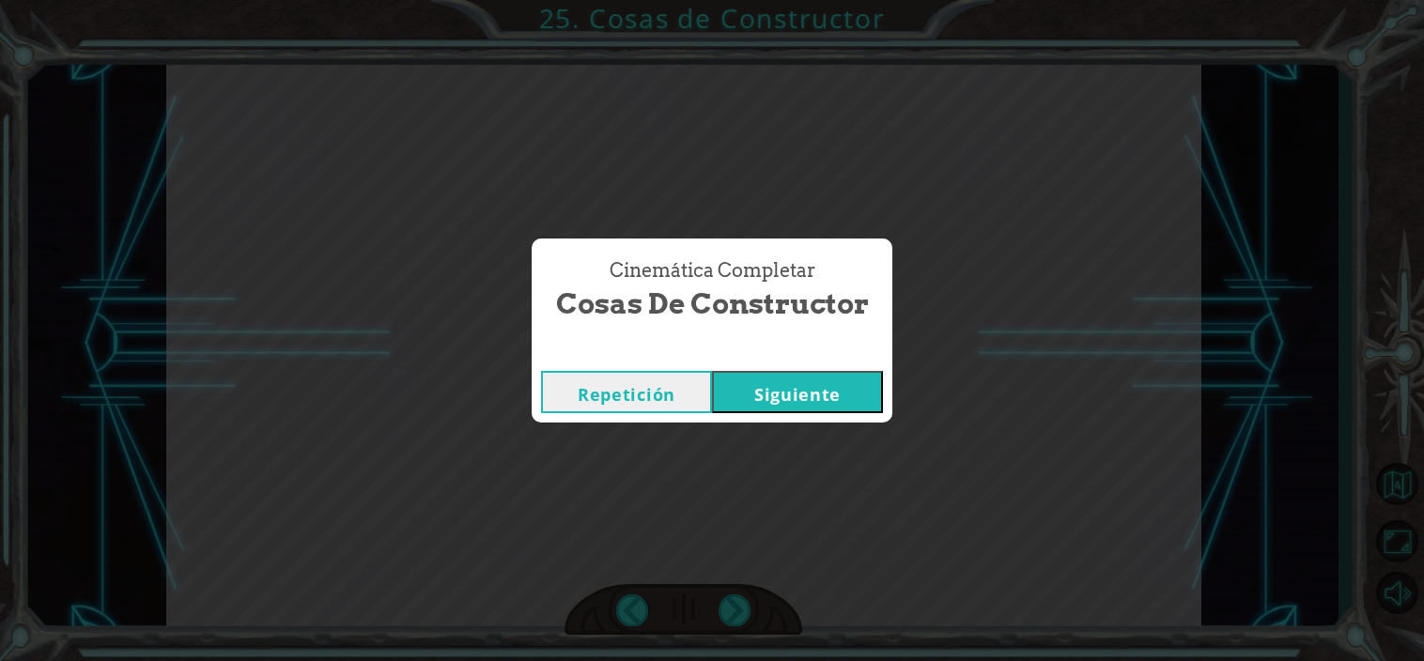
click at [870, 412] on button "Siguiente" at bounding box center [797, 392] width 171 height 42
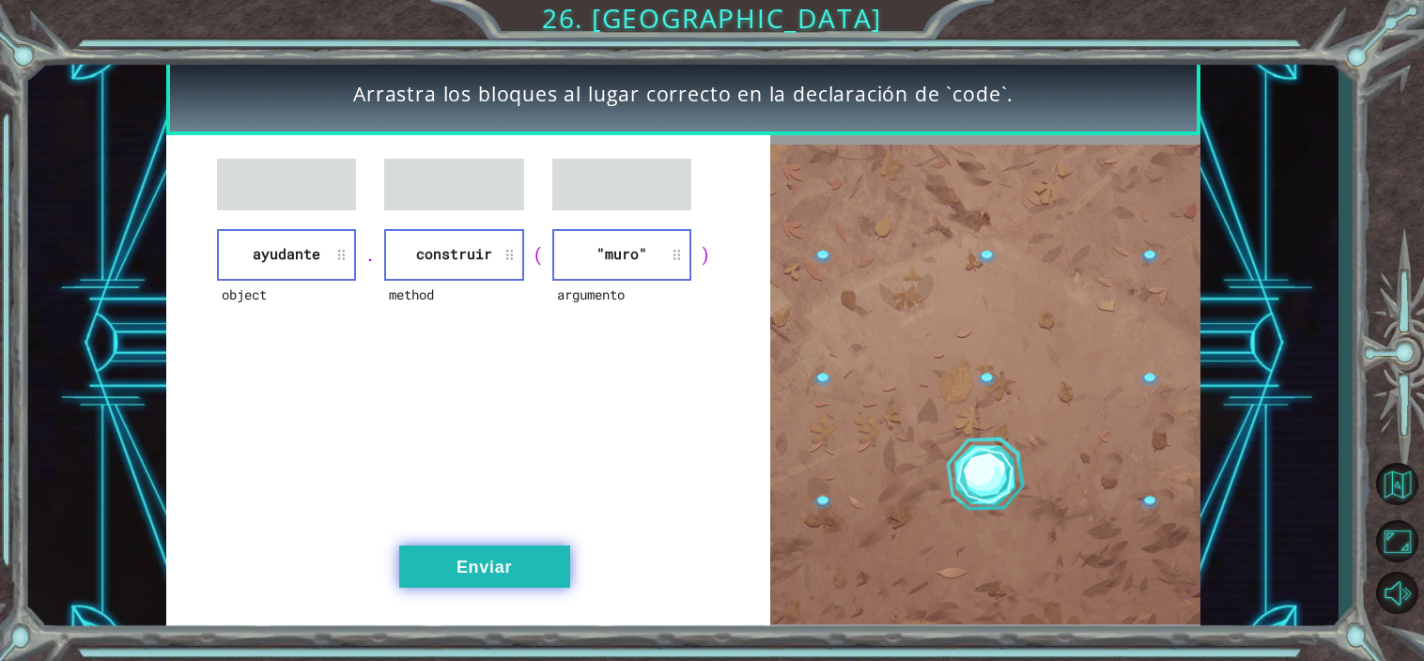
click at [514, 569] on button "Enviar" at bounding box center [484, 567] width 171 height 42
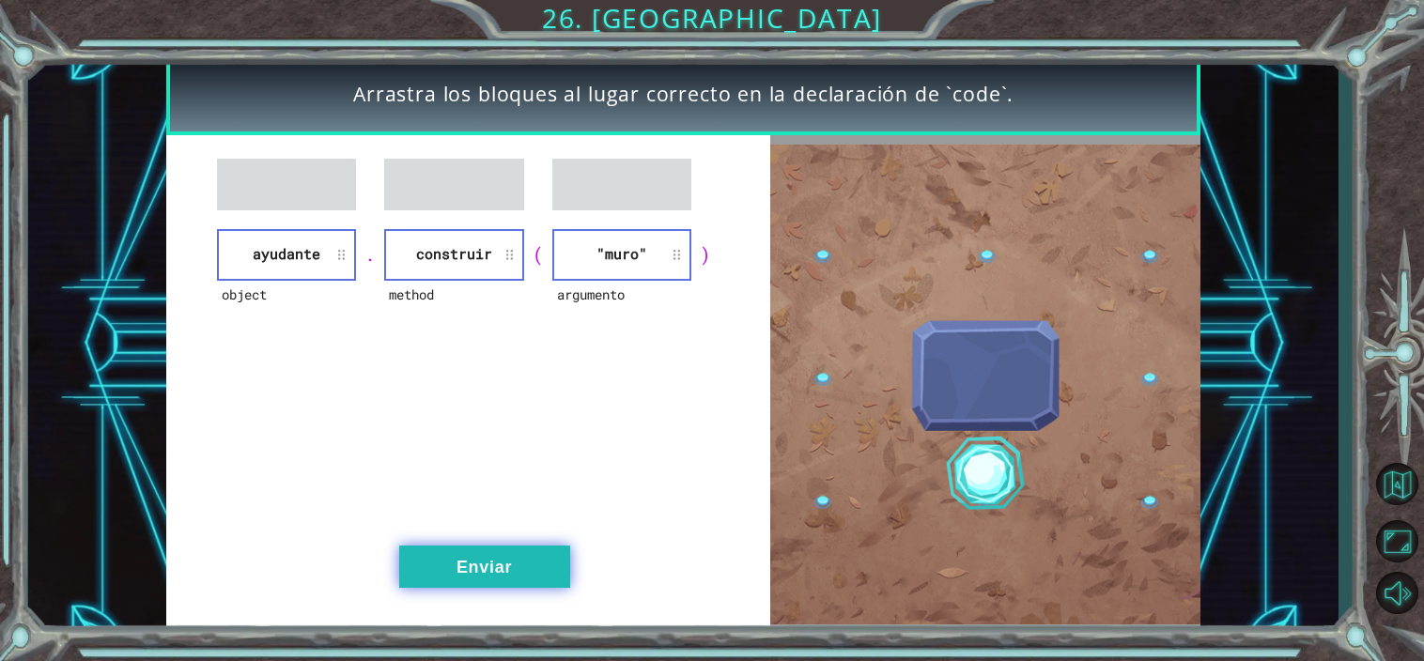
click at [514, 569] on button "Enviar" at bounding box center [484, 567] width 171 height 42
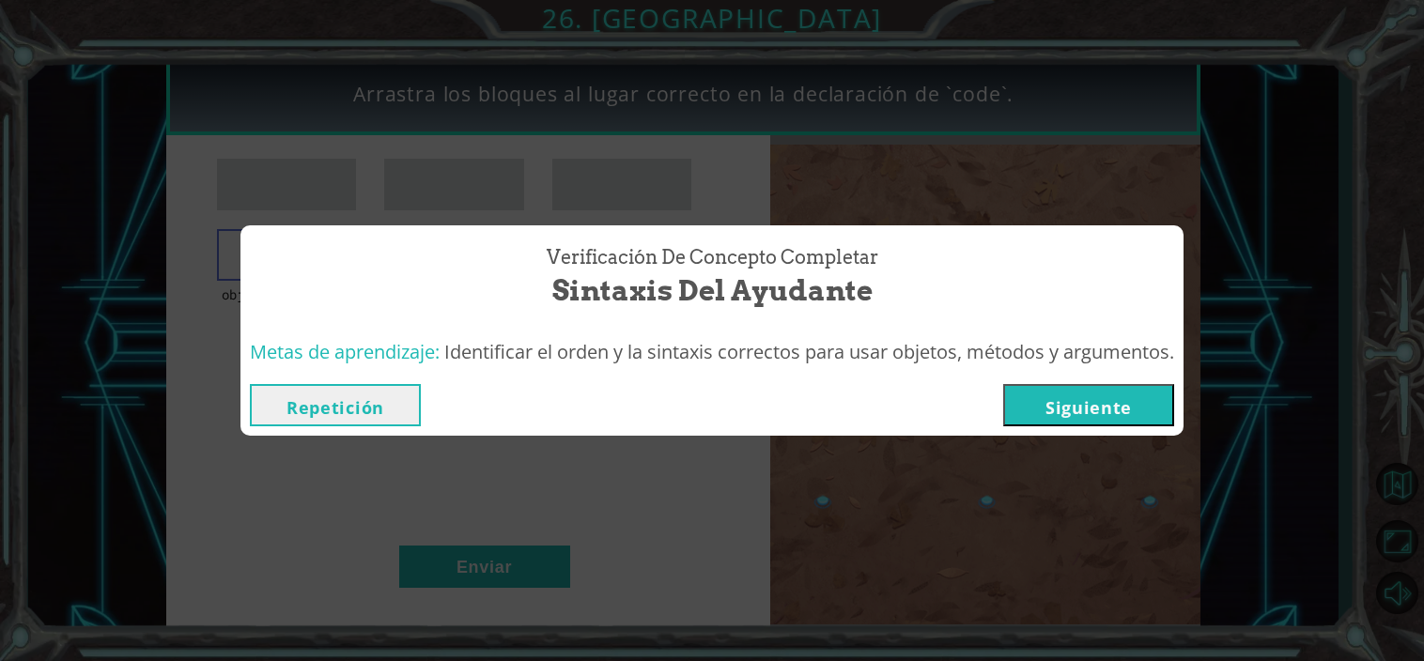
click at [1168, 389] on button "Siguiente" at bounding box center [1088, 405] width 171 height 42
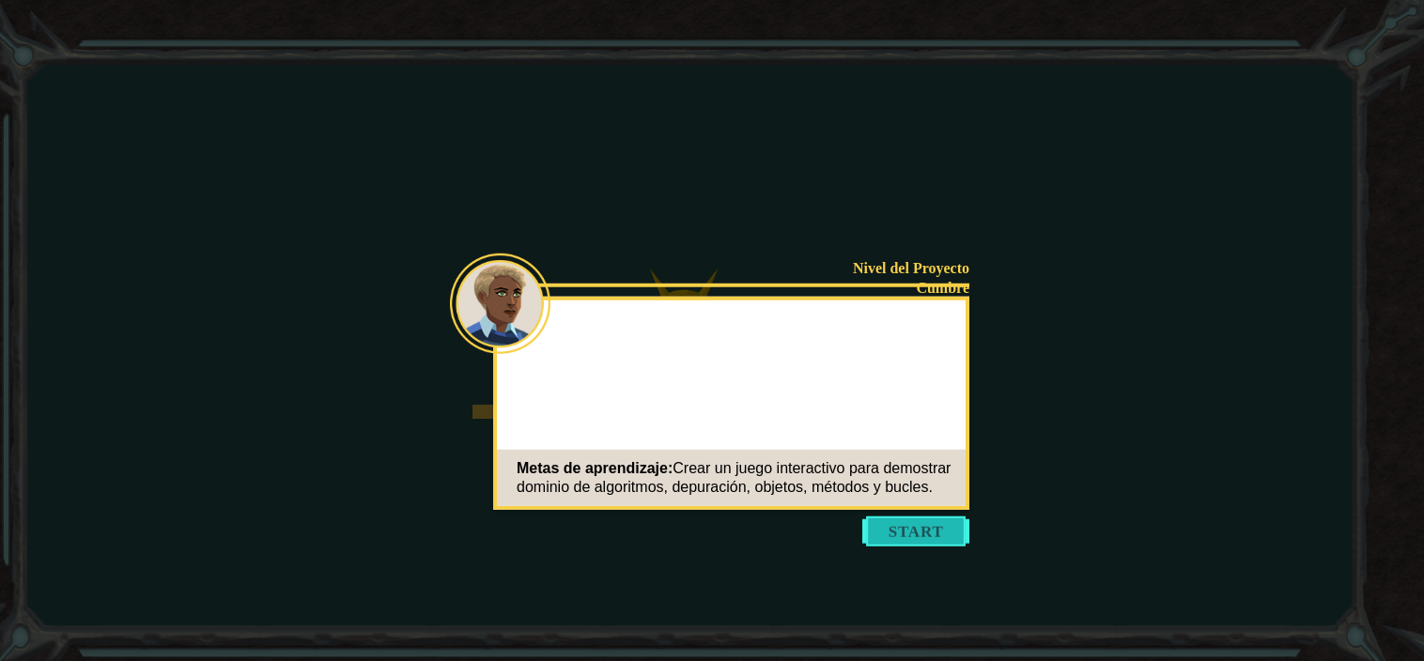
click at [924, 529] on button "Start" at bounding box center [915, 532] width 107 height 30
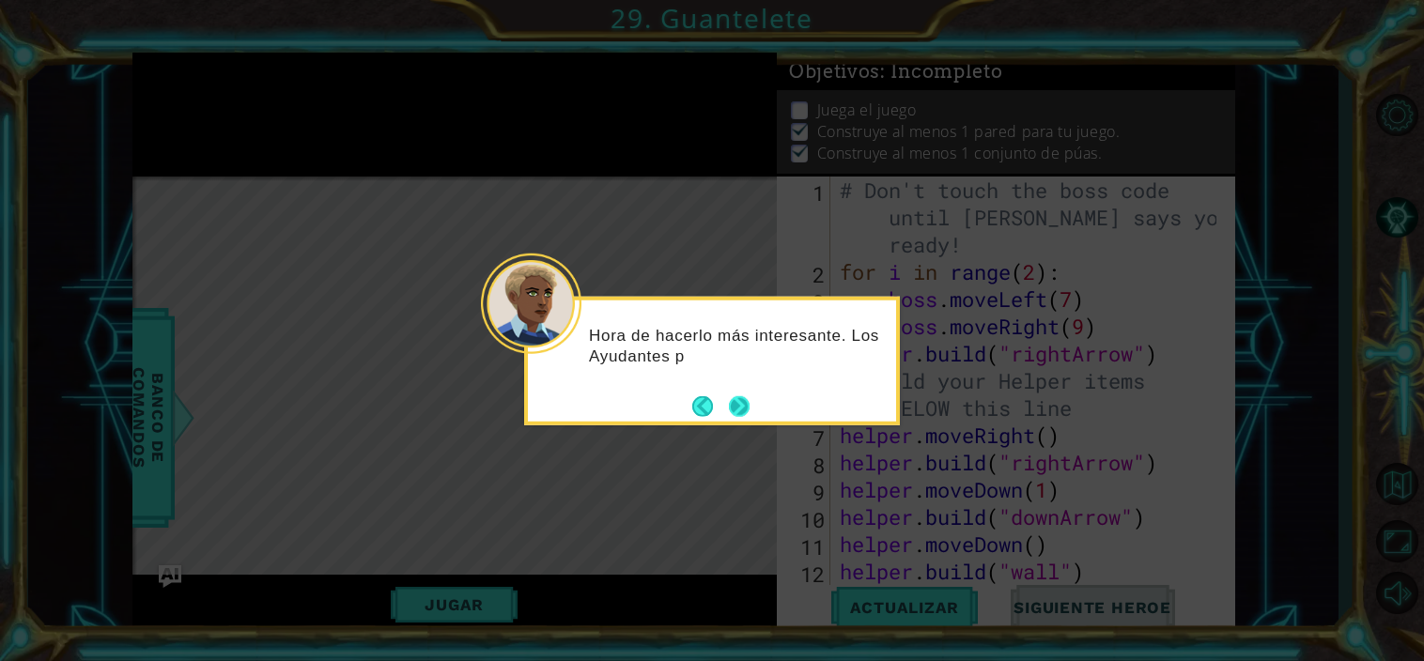
click at [742, 399] on button "Next" at bounding box center [739, 406] width 22 height 22
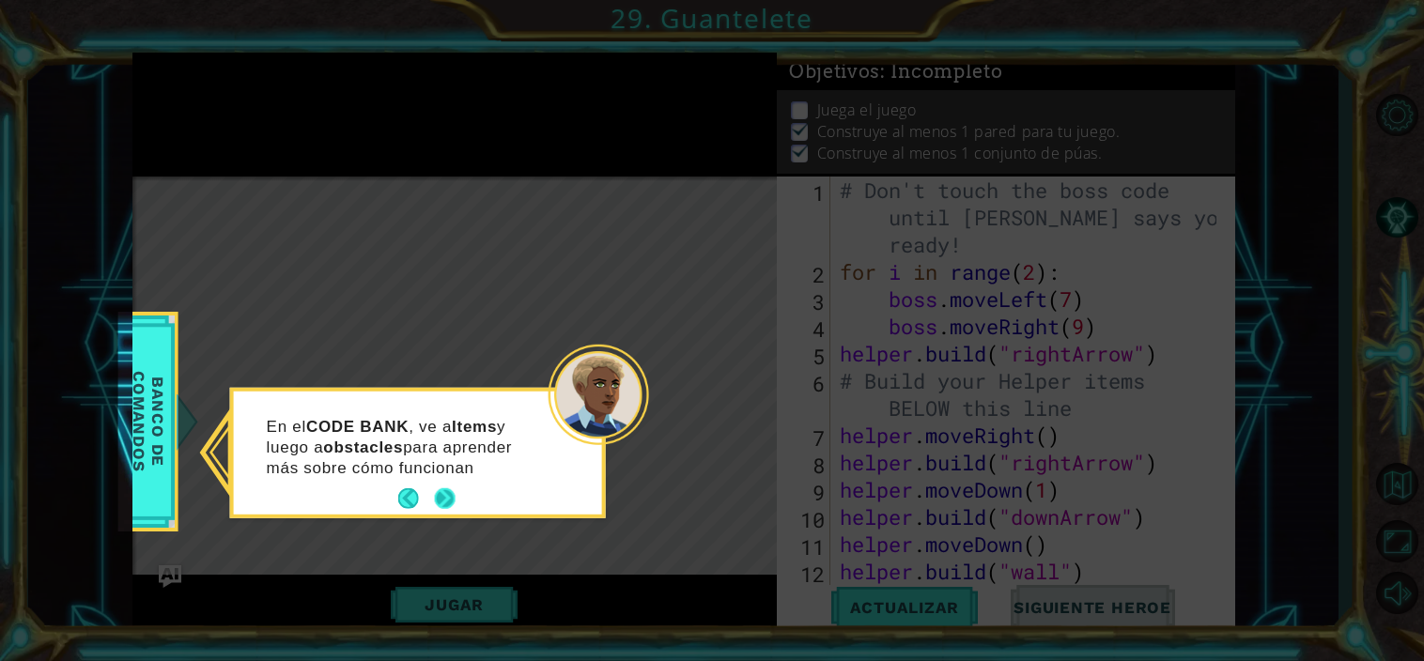
click at [440, 491] on button "Next" at bounding box center [444, 498] width 23 height 23
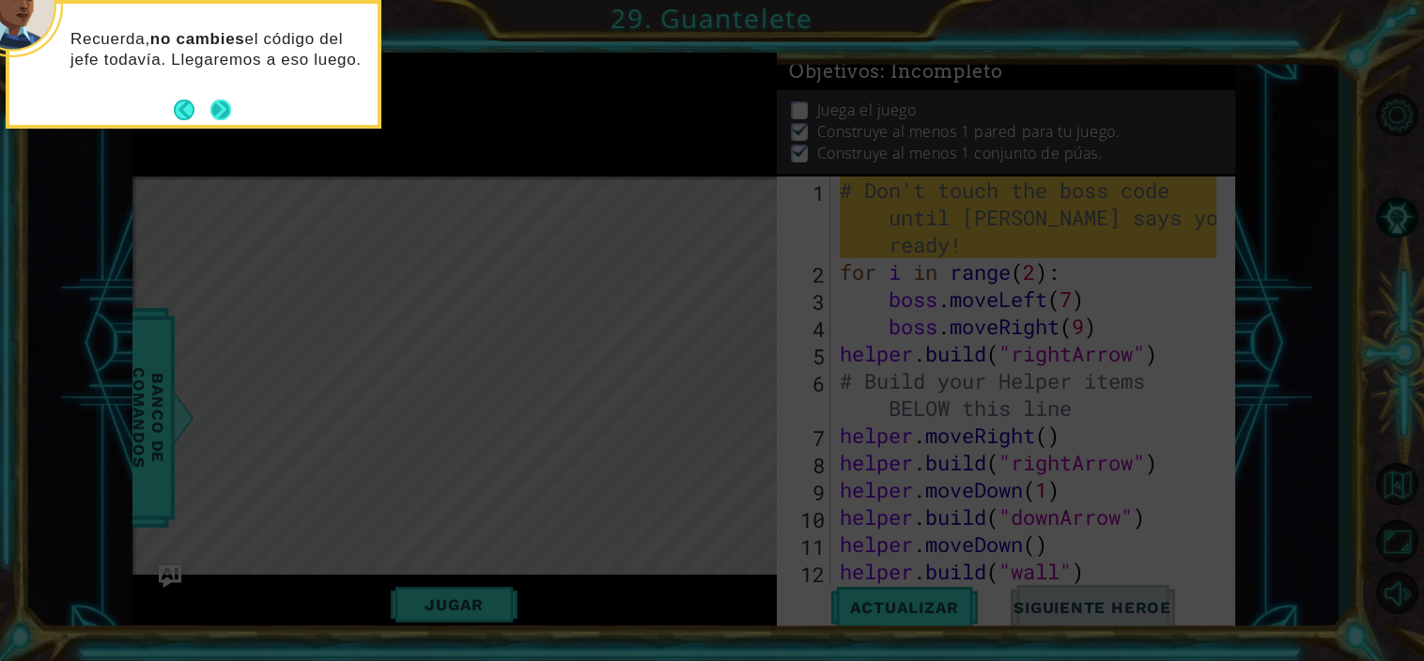
click at [224, 108] on button "Next" at bounding box center [220, 110] width 22 height 22
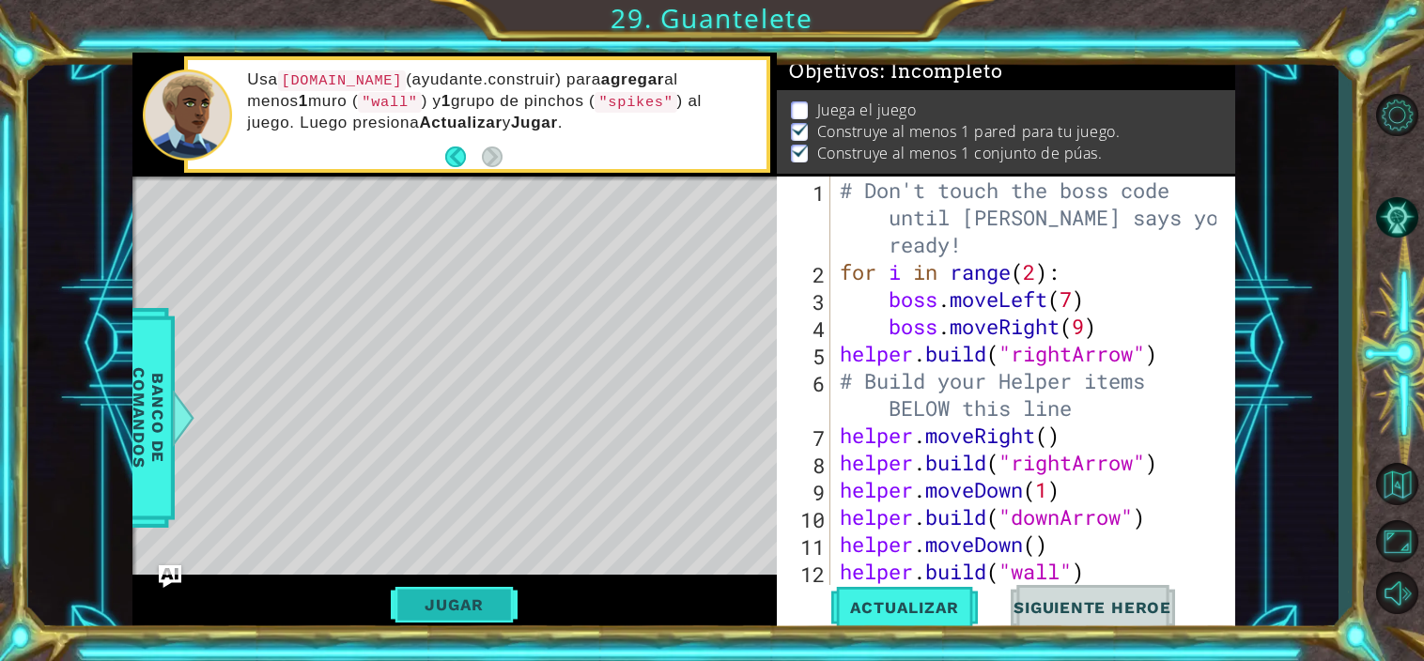
click at [436, 597] on button "Jugar" at bounding box center [454, 605] width 127 height 36
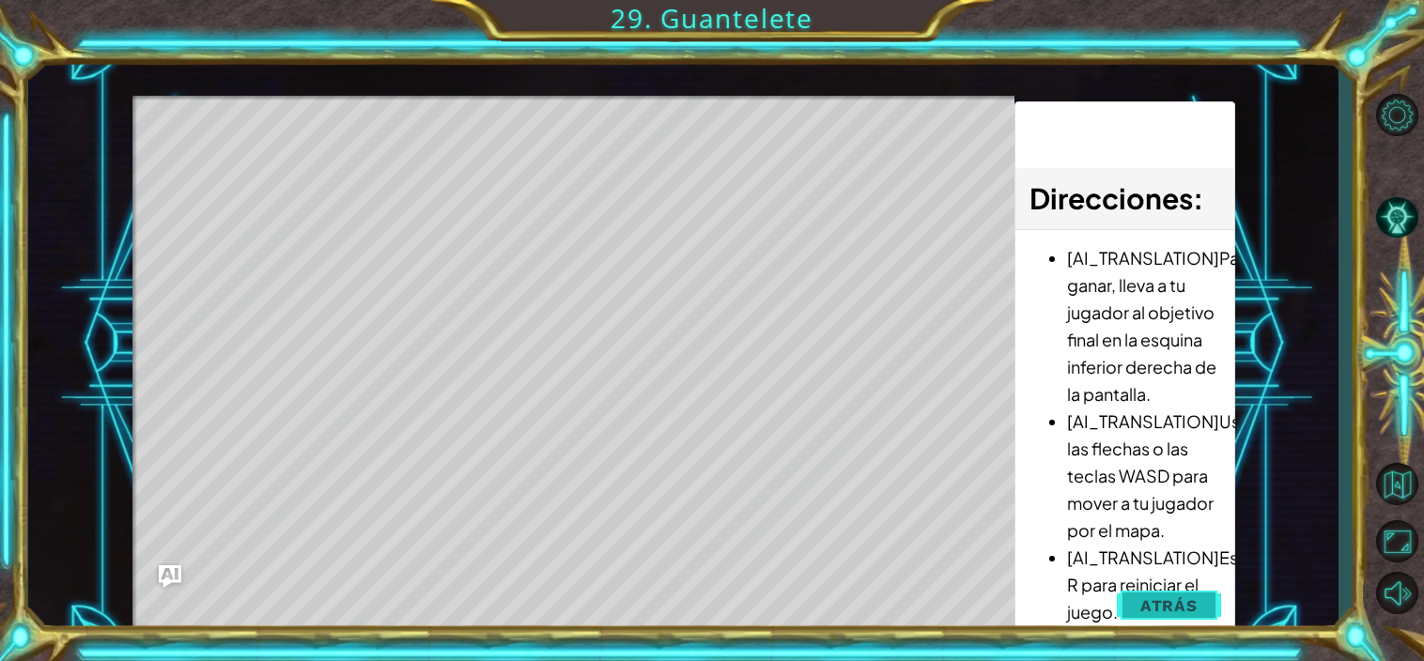
click at [1152, 606] on span "Atrás" at bounding box center [1168, 605] width 57 height 19
click at [0, 0] on span "Siguiente Heroe" at bounding box center [0, 0] width 0 height 0
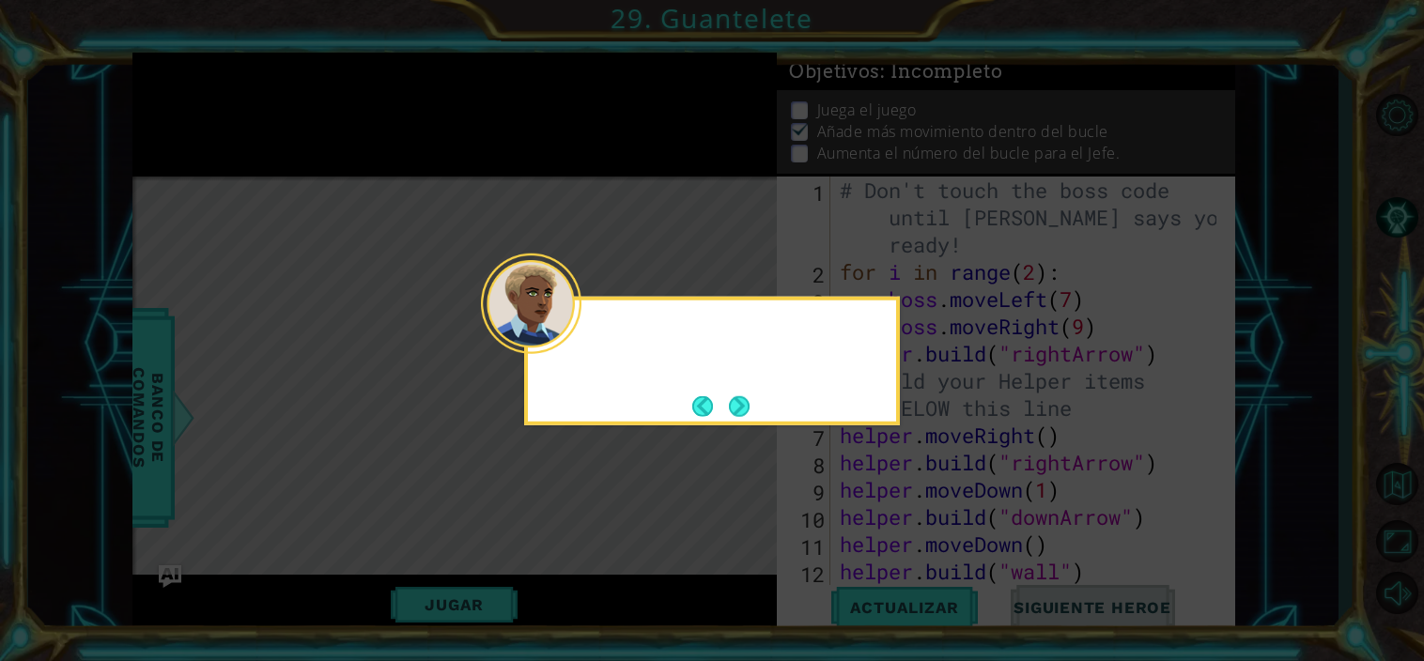
scroll to position [20, 0]
click at [748, 410] on button "Next" at bounding box center [739, 406] width 27 height 27
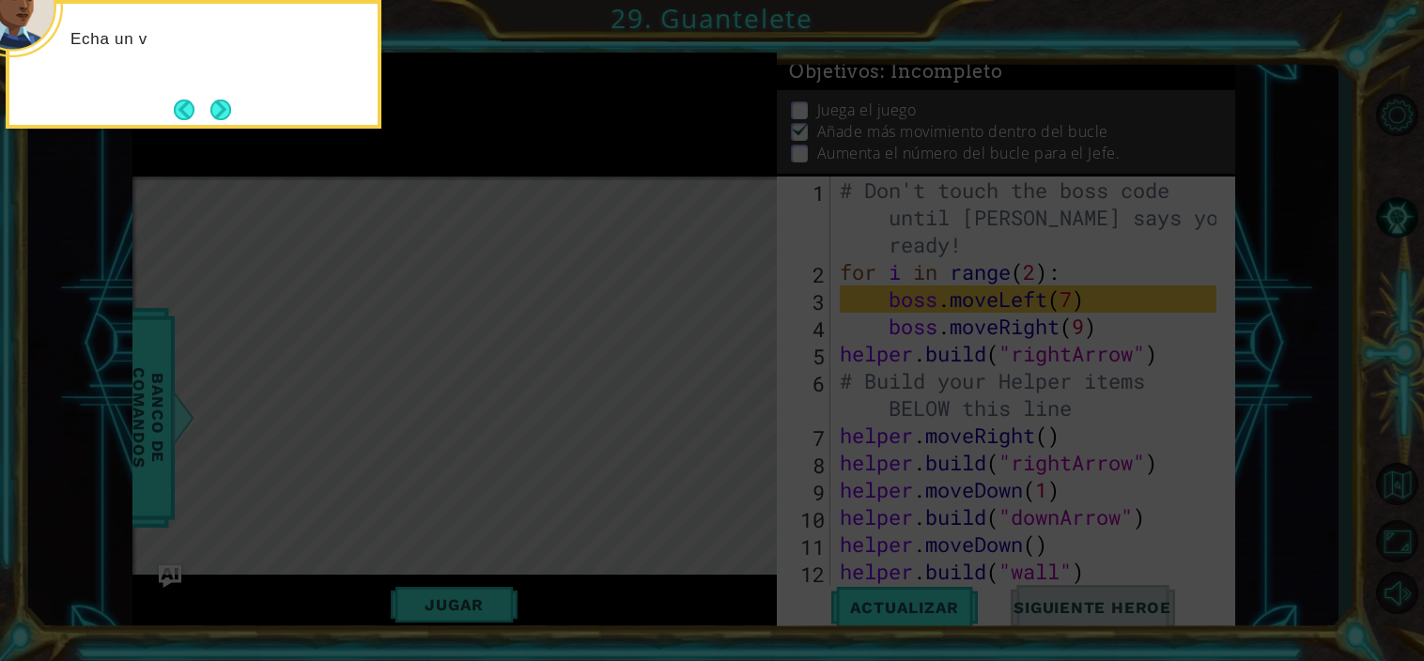
click at [870, 377] on icon at bounding box center [712, 99] width 1424 height 1124
click at [499, 541] on icon at bounding box center [712, 99] width 1424 height 1124
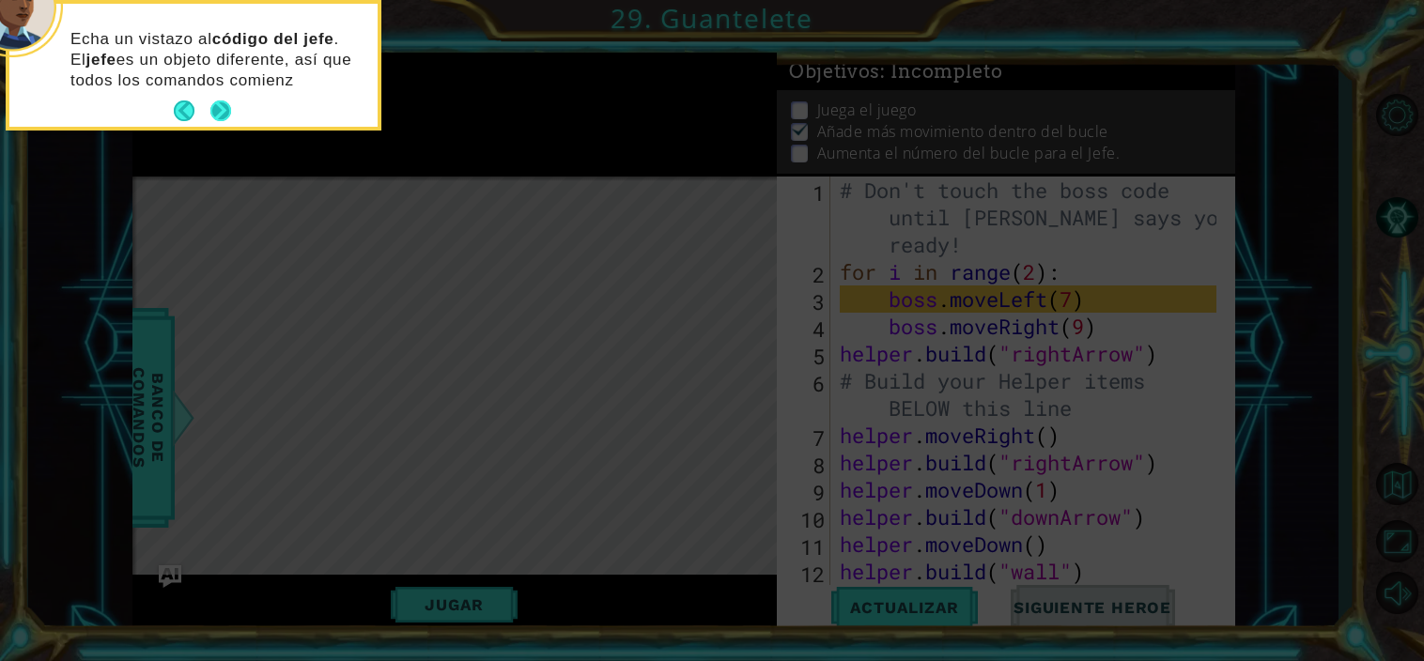
click at [218, 101] on button "Next" at bounding box center [221, 111] width 22 height 22
